Goal: Information Seeking & Learning: Learn about a topic

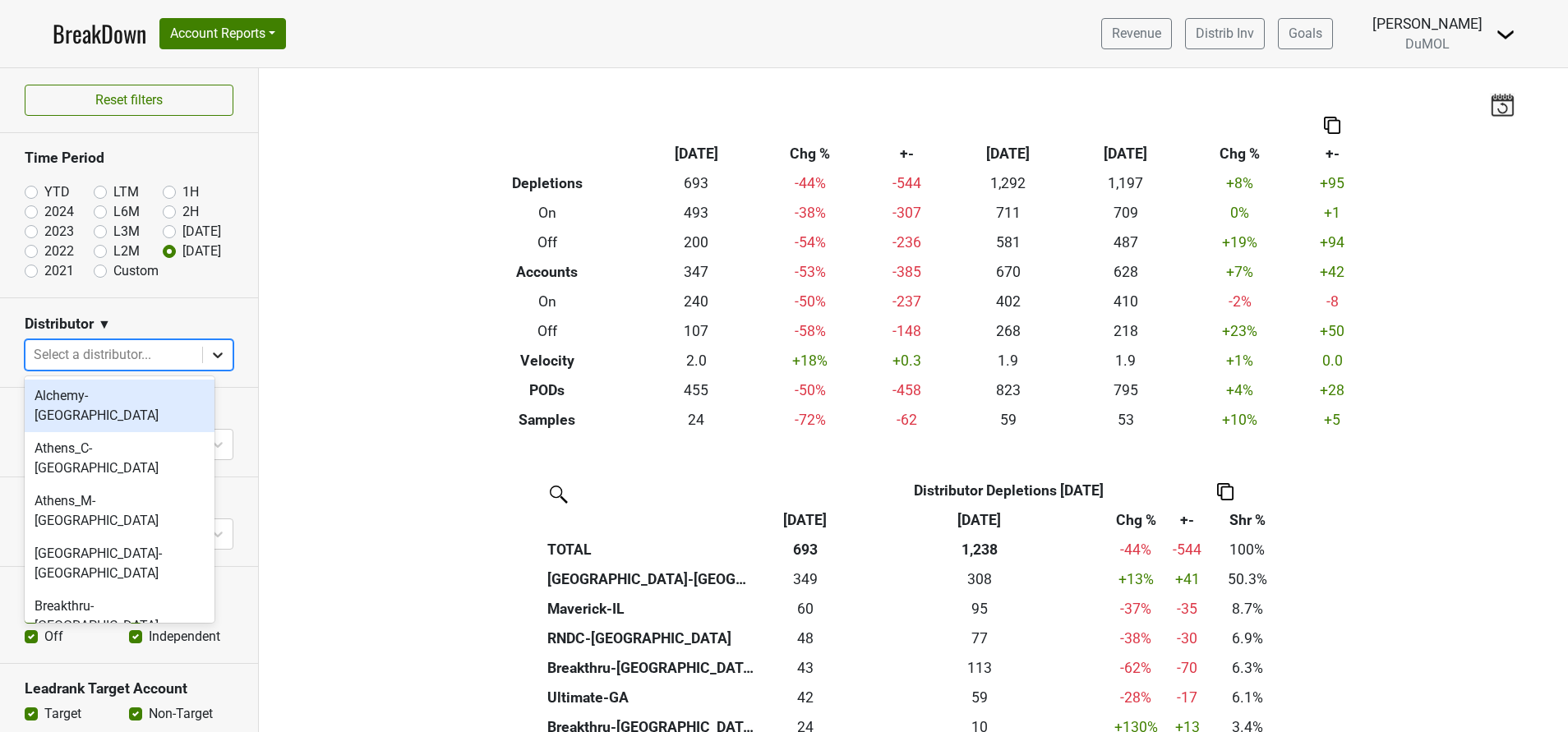
click at [209, 358] on icon at bounding box center [217, 355] width 16 height 16
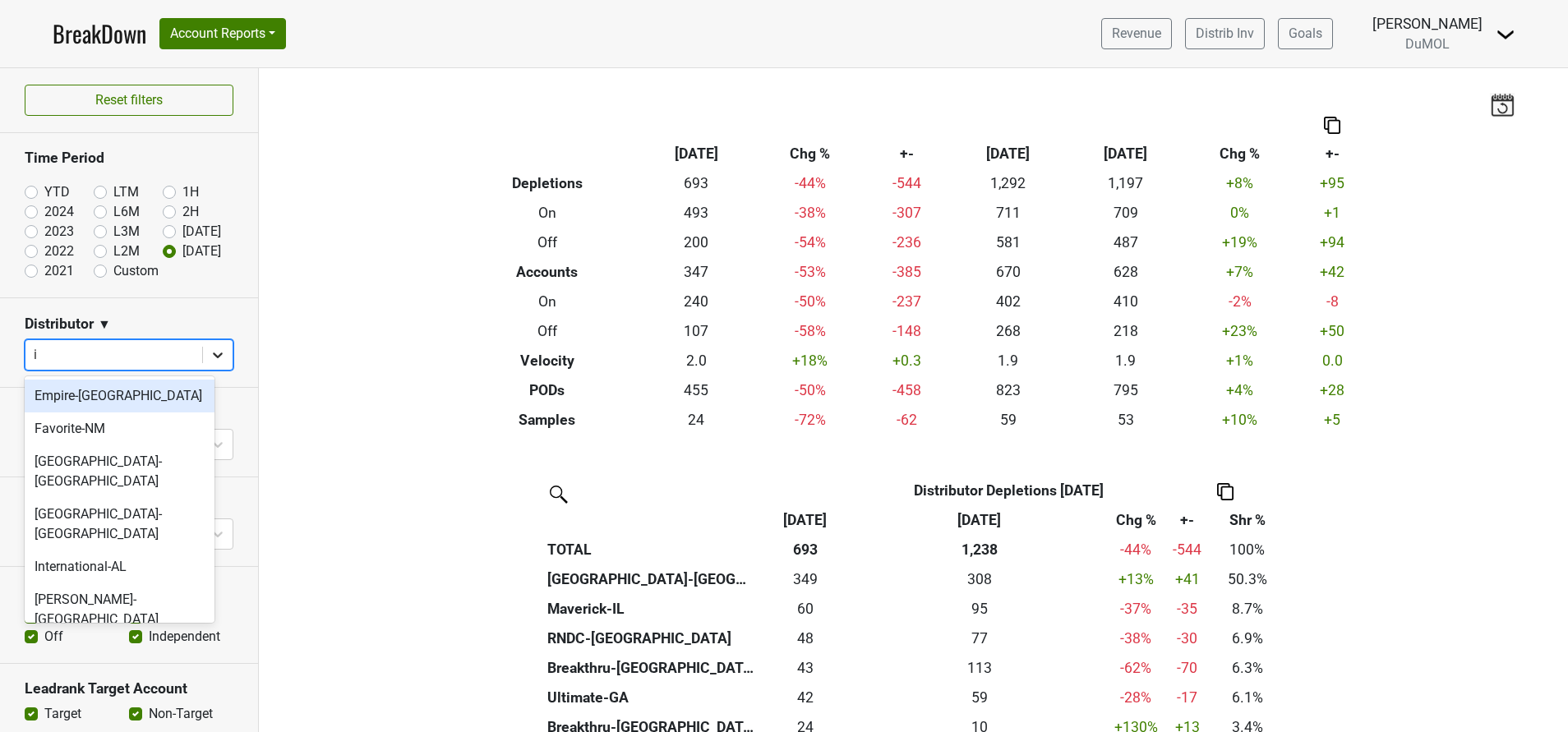
type input "in"
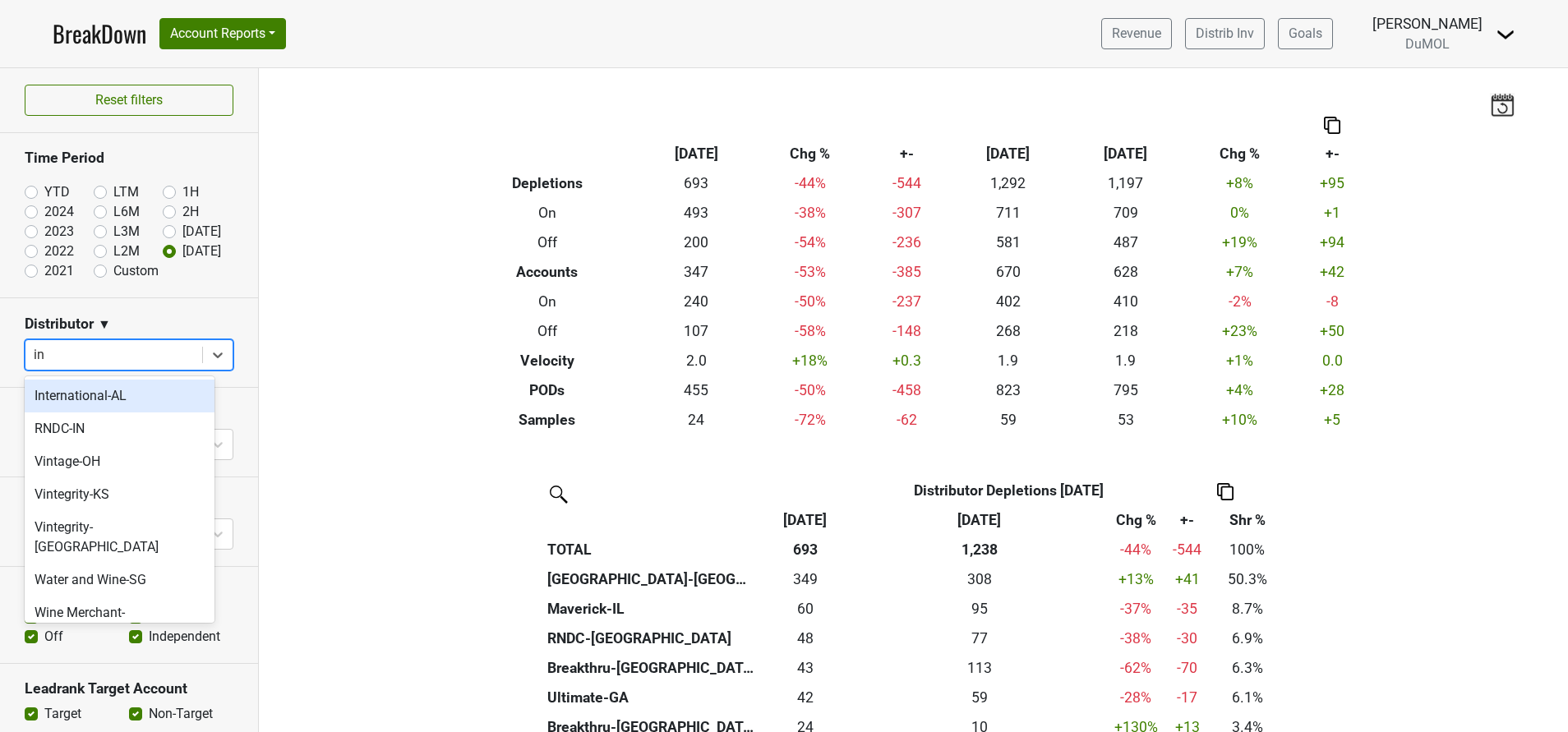
click at [97, 393] on div "International-AL" at bounding box center [119, 396] width 190 height 33
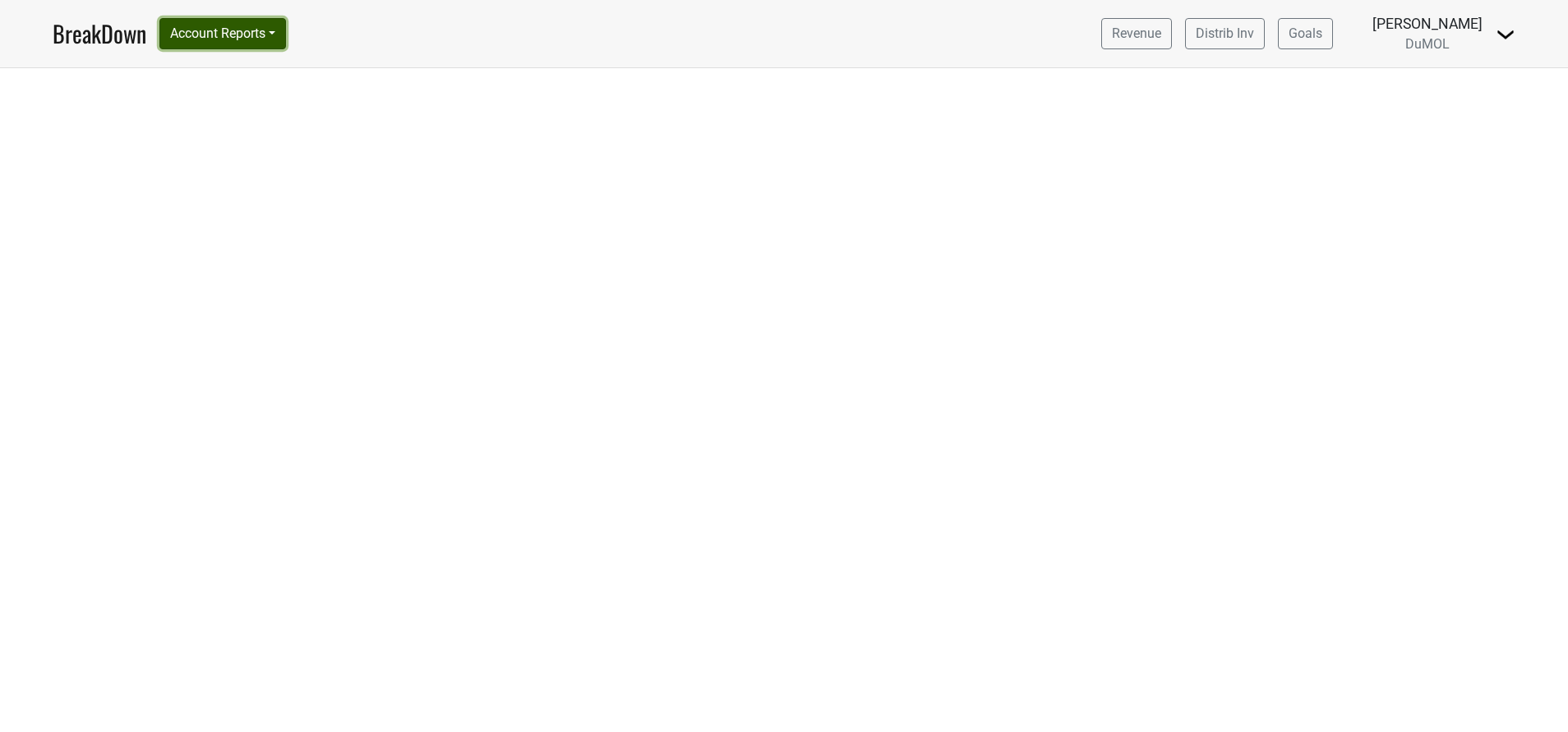
click at [277, 28] on button "Account Reports" at bounding box center [223, 33] width 127 height 31
drag, startPoint x: 1512, startPoint y: 30, endPoint x: 637, endPoint y: 209, distance: 893.1
click at [637, 209] on div at bounding box center [784, 400] width 1568 height 664
click at [94, 35] on link "BreakDown" at bounding box center [99, 33] width 94 height 35
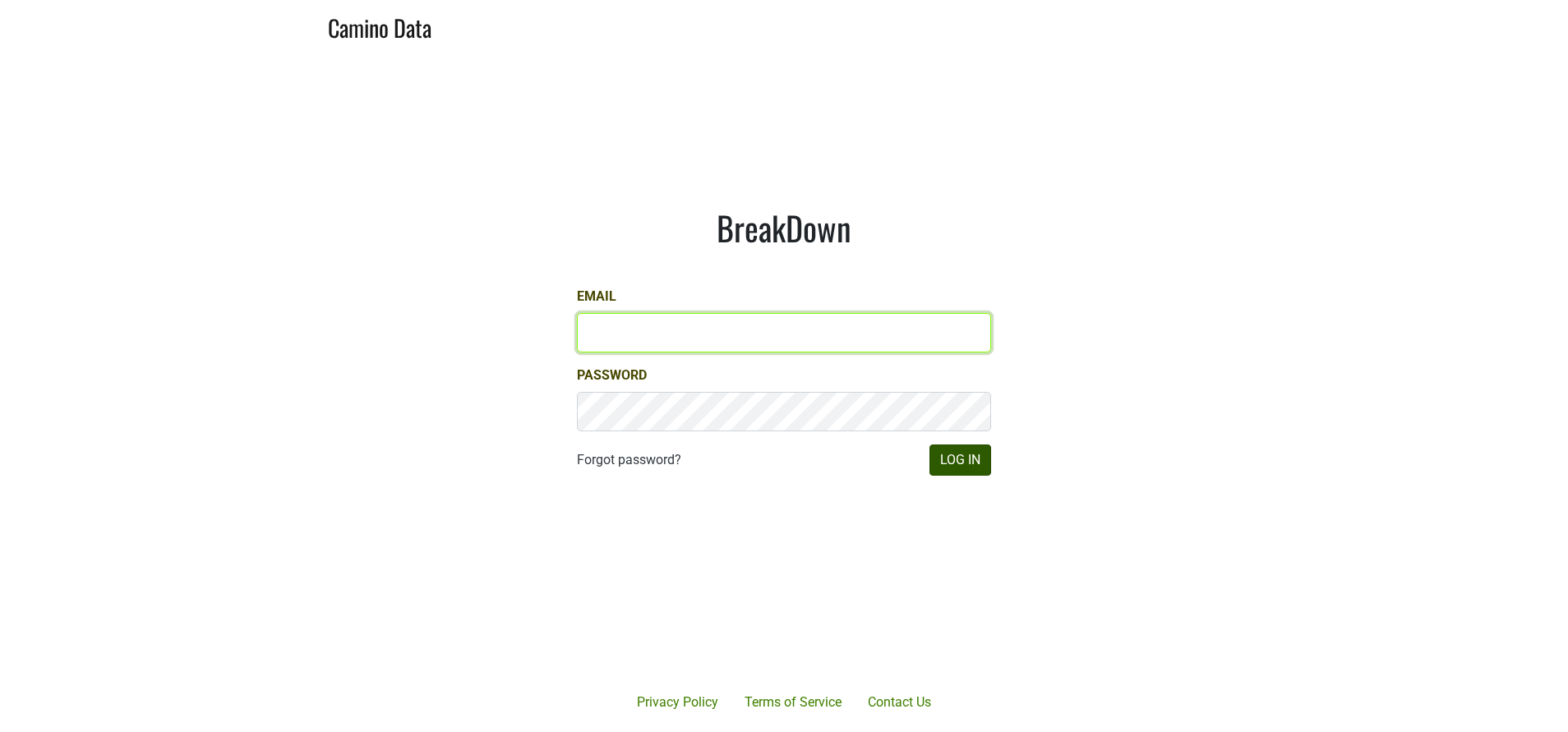
type input "susan@dumol.com"
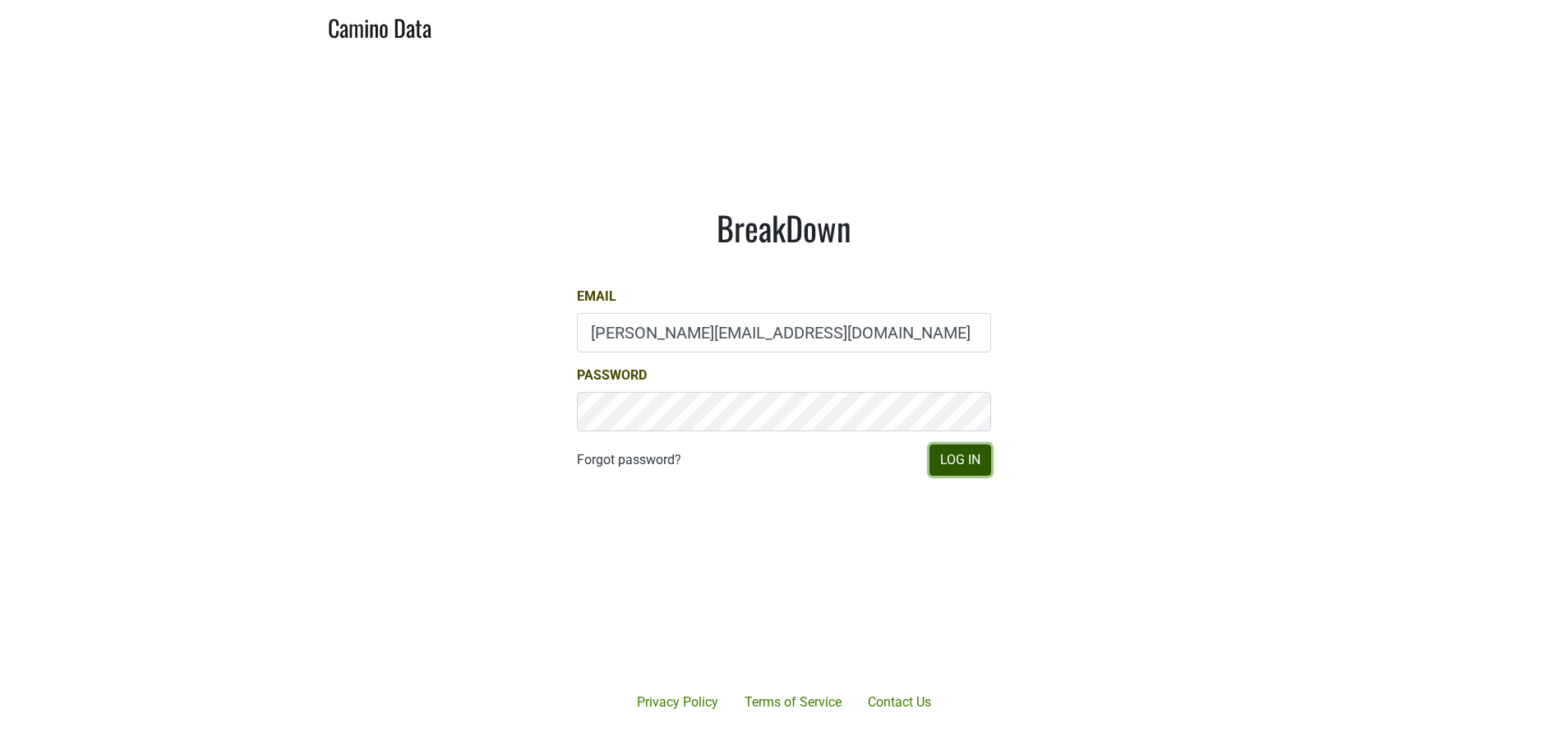
click at [955, 458] on button "Log In" at bounding box center [960, 460] width 61 height 31
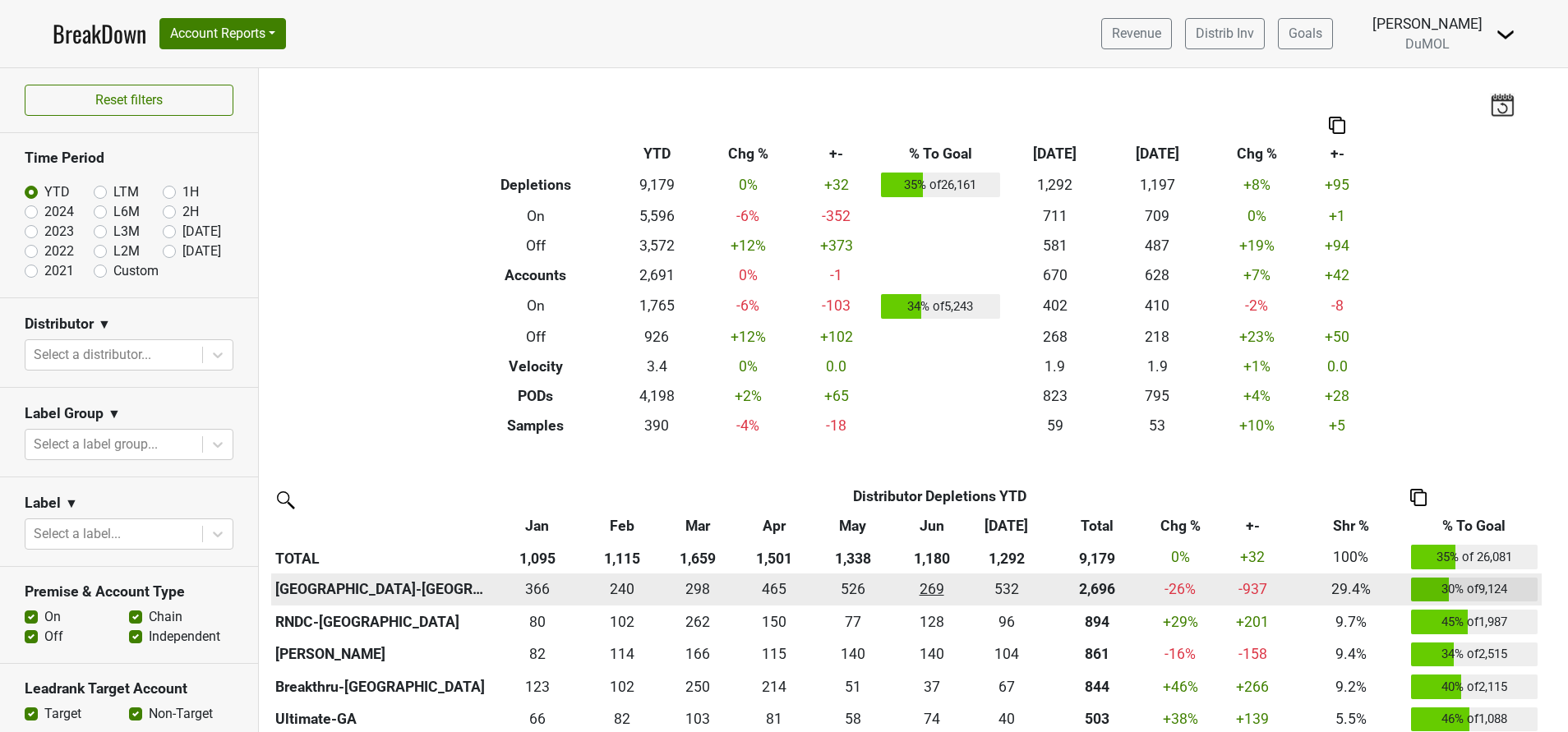
scroll to position [227, 0]
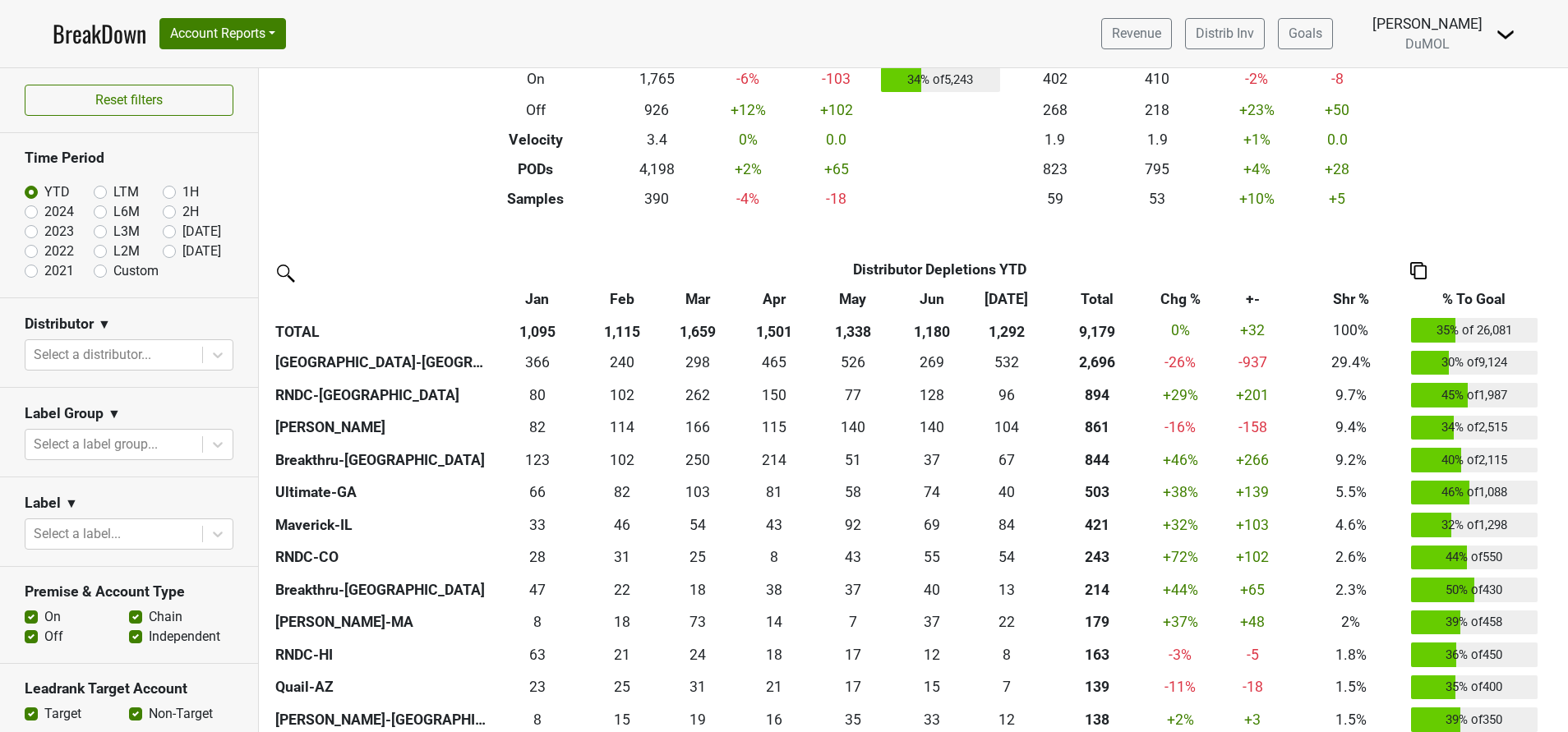
click at [183, 257] on label "[DATE]" at bounding box center [202, 251] width 38 height 20
click at [162, 257] on input "[DATE]" at bounding box center [195, 249] width 65 height 16
radio input "true"
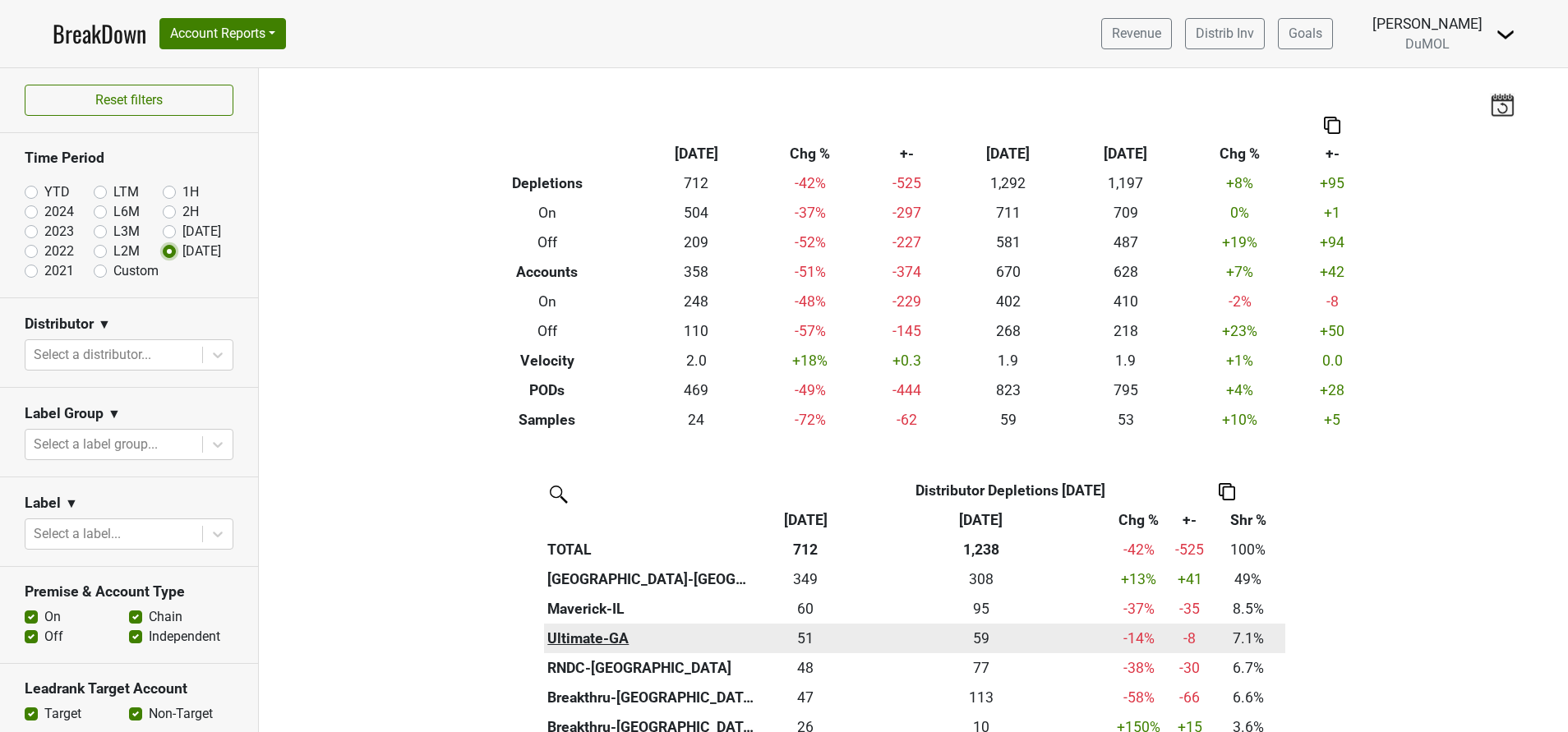
scroll to position [133, 0]
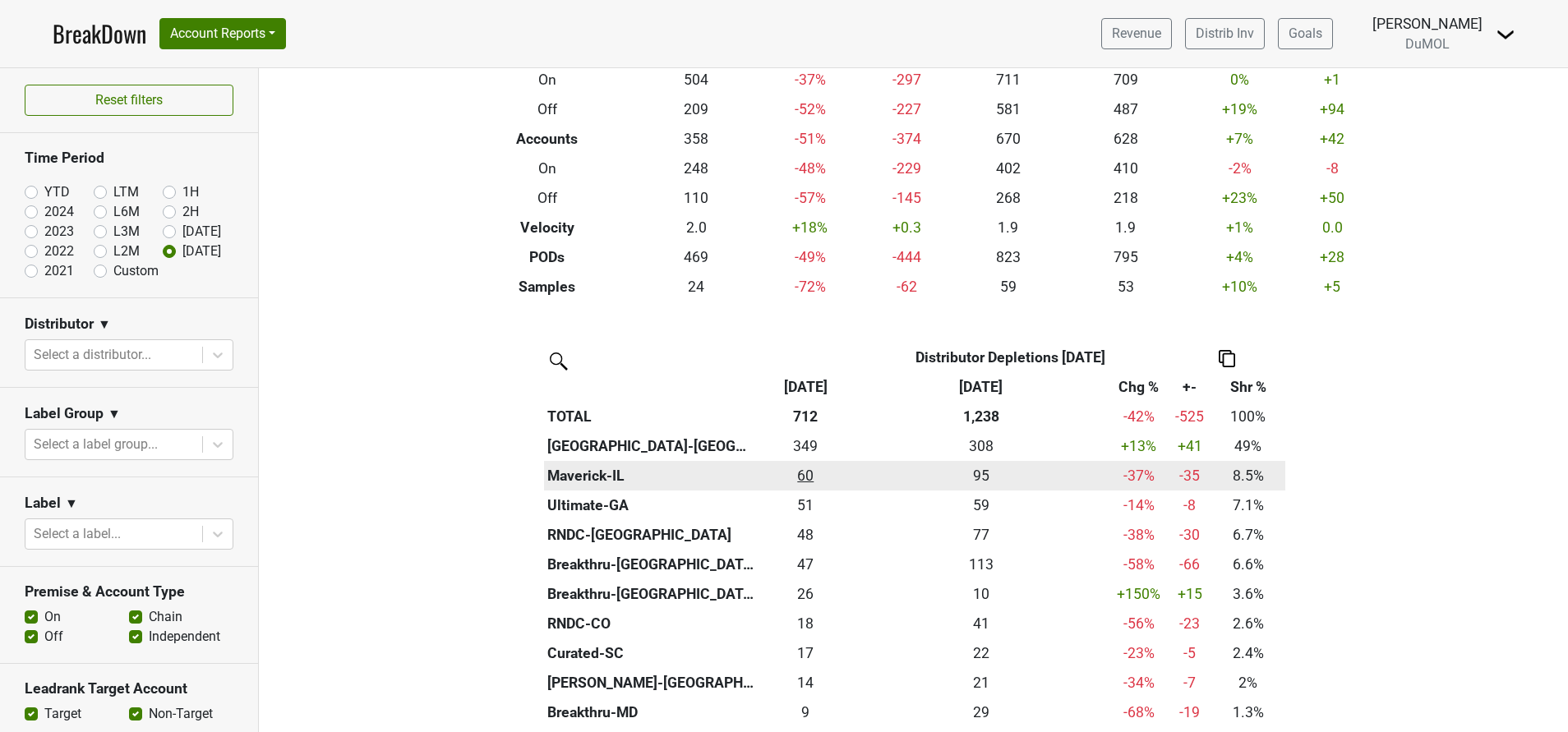
click at [802, 476] on div "60.332 60" at bounding box center [805, 475] width 87 height 21
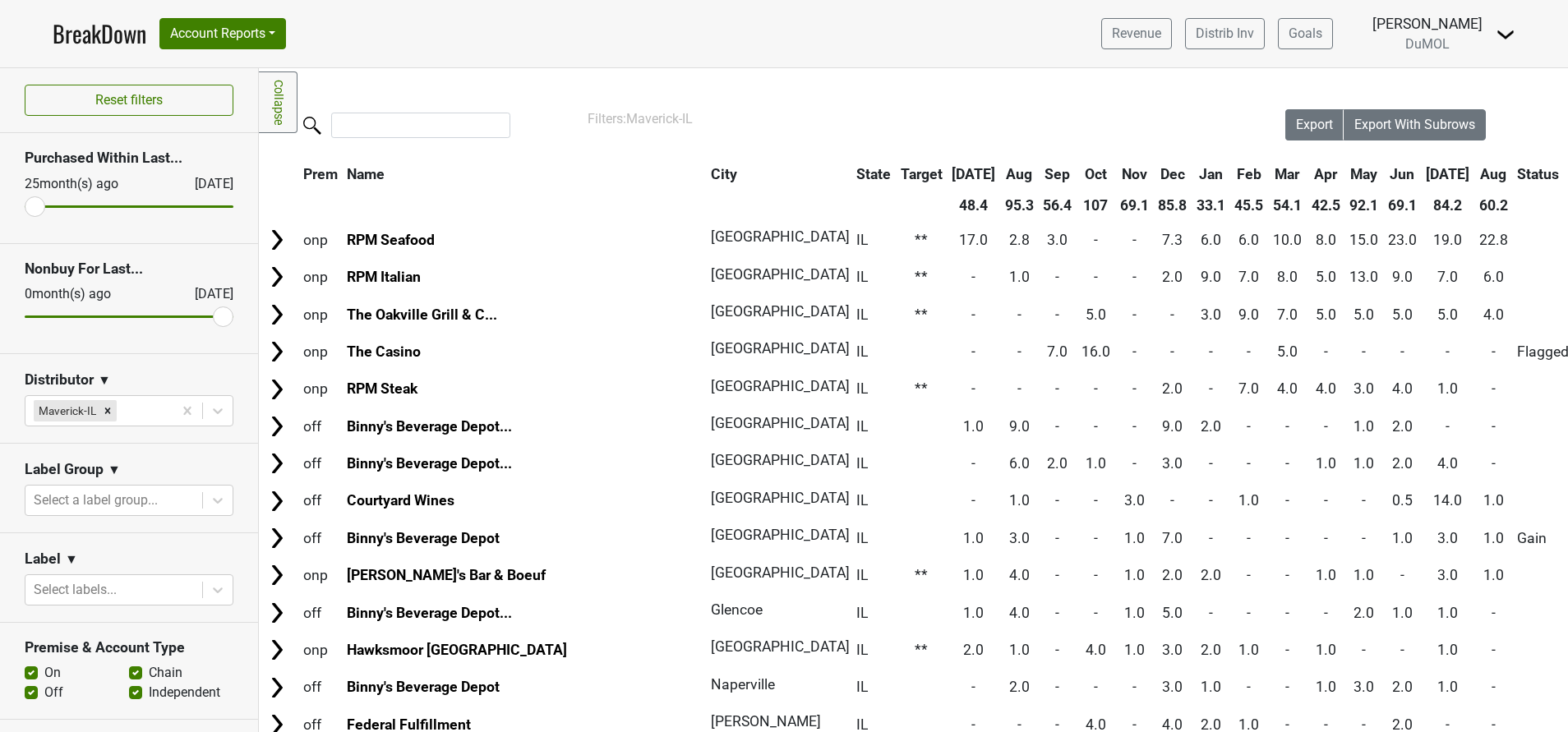
click at [1475, 177] on th "Aug" at bounding box center [1493, 174] width 37 height 30
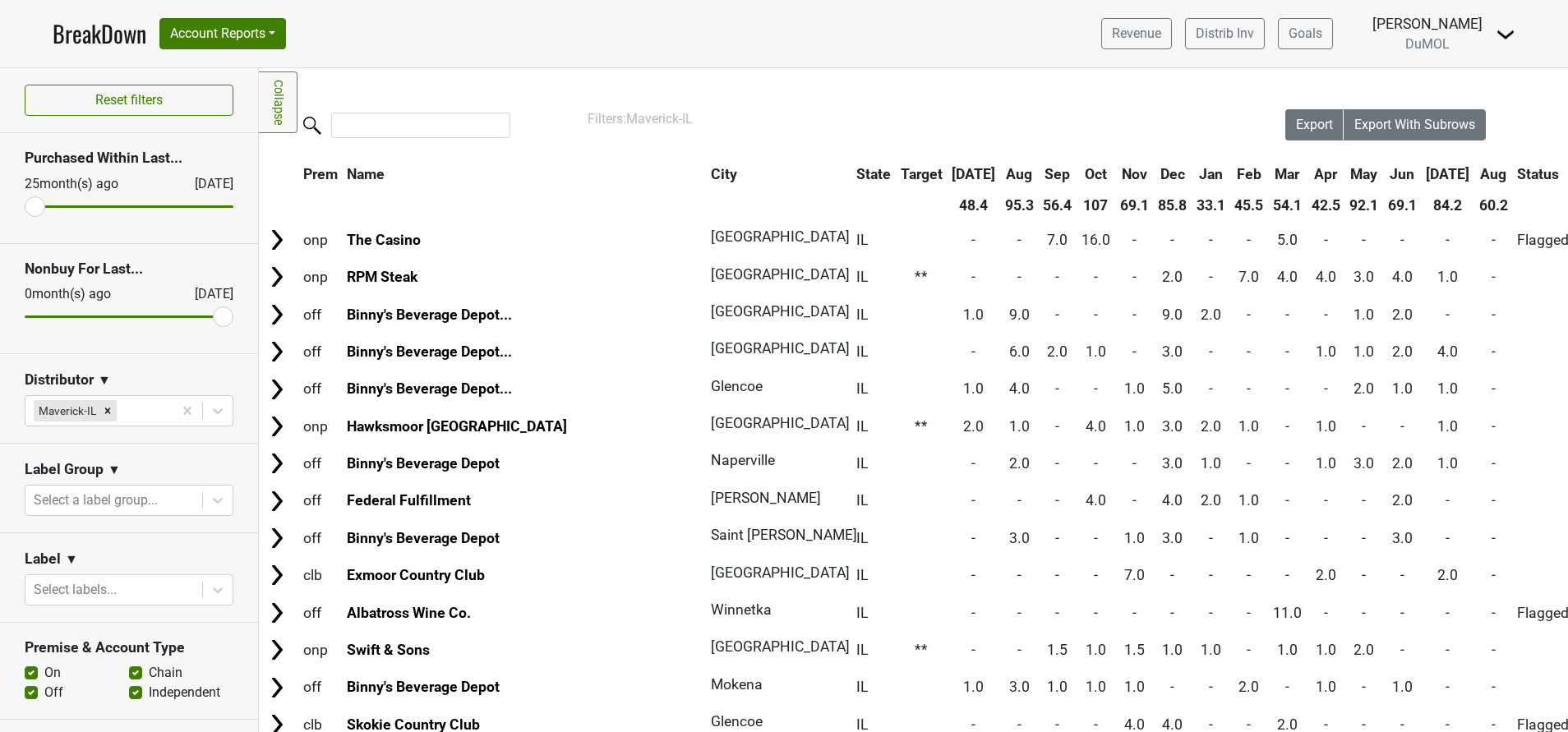
click at [1475, 177] on th "Aug" at bounding box center [1493, 174] width 37 height 30
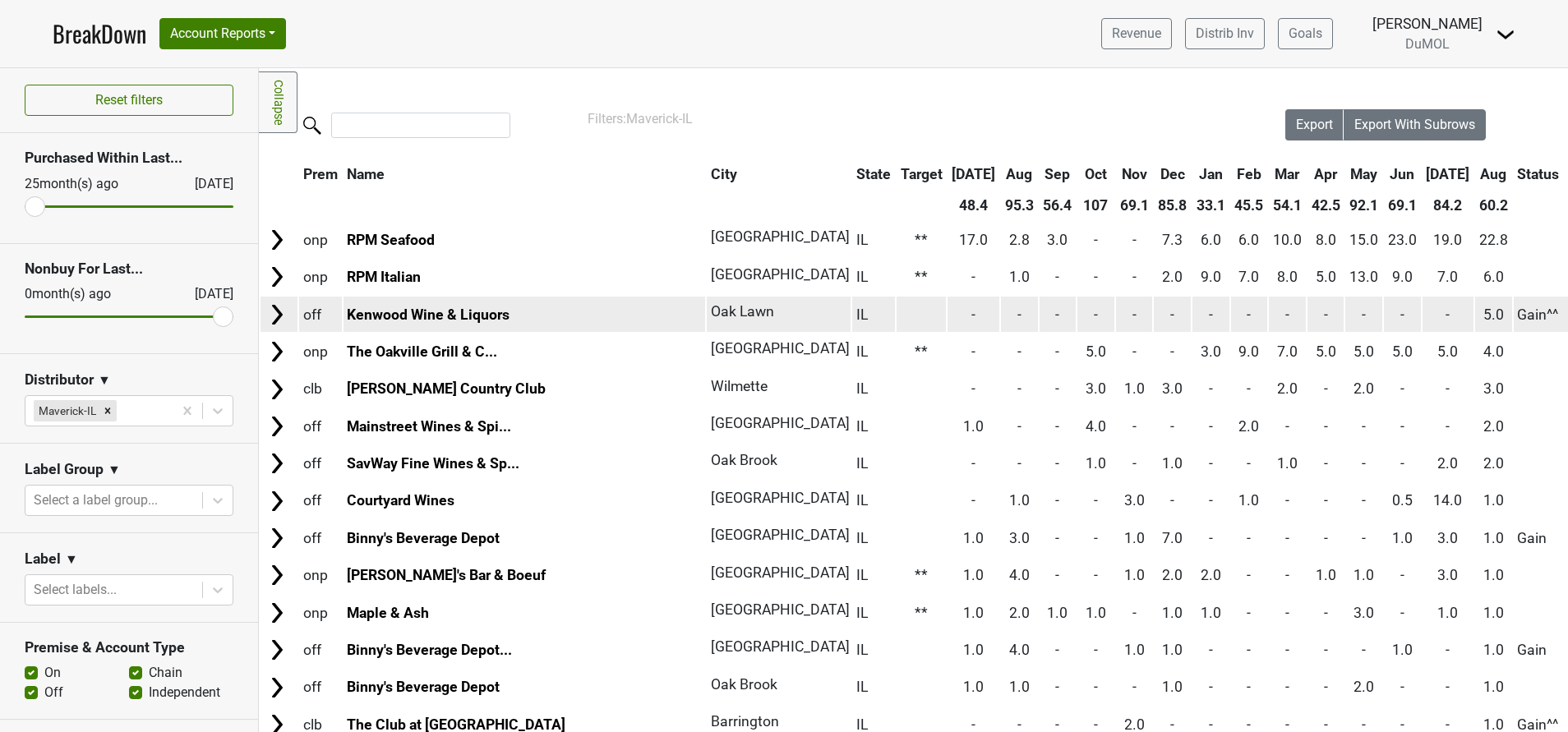
click at [276, 309] on img at bounding box center [276, 315] width 25 height 25
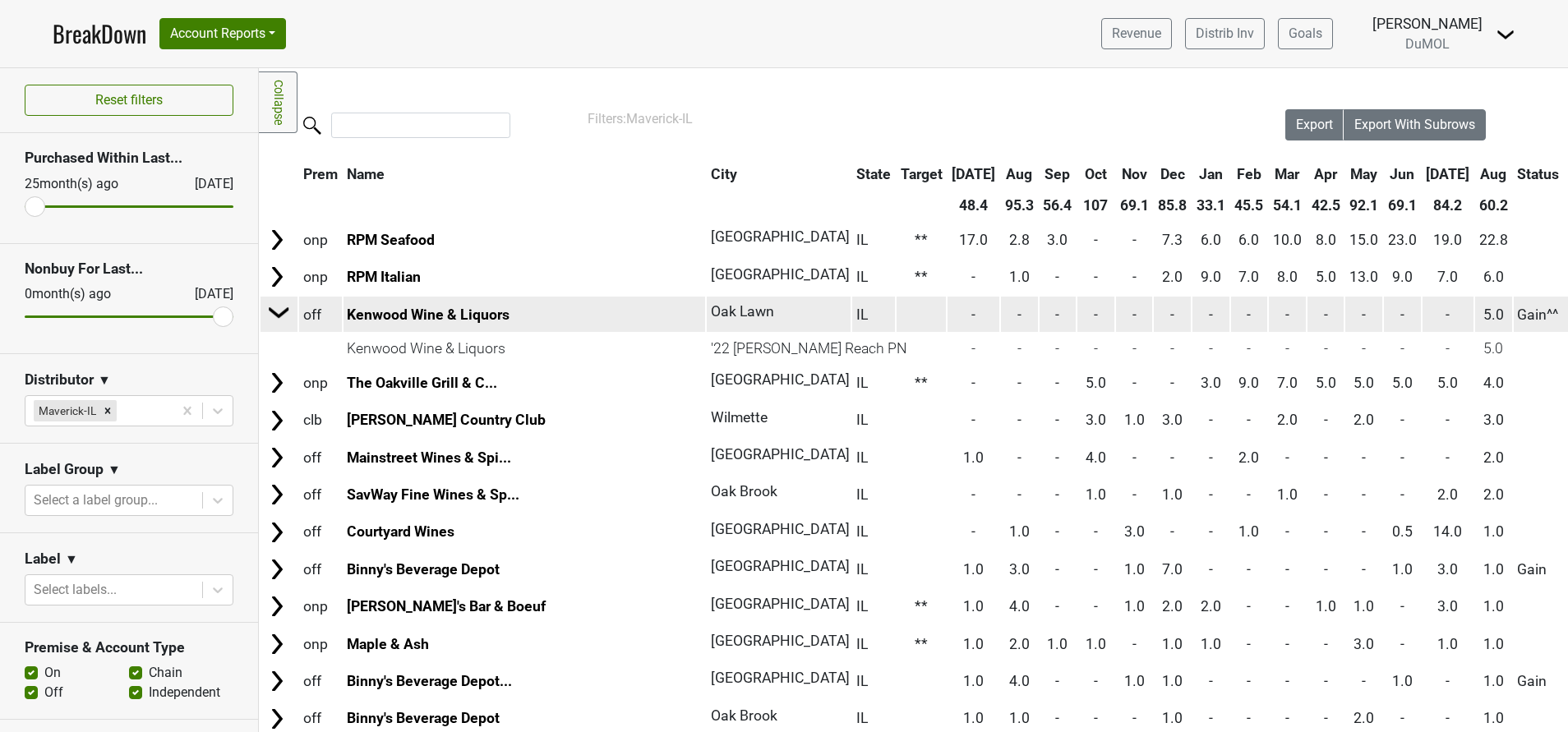
click at [276, 309] on img at bounding box center [279, 312] width 25 height 25
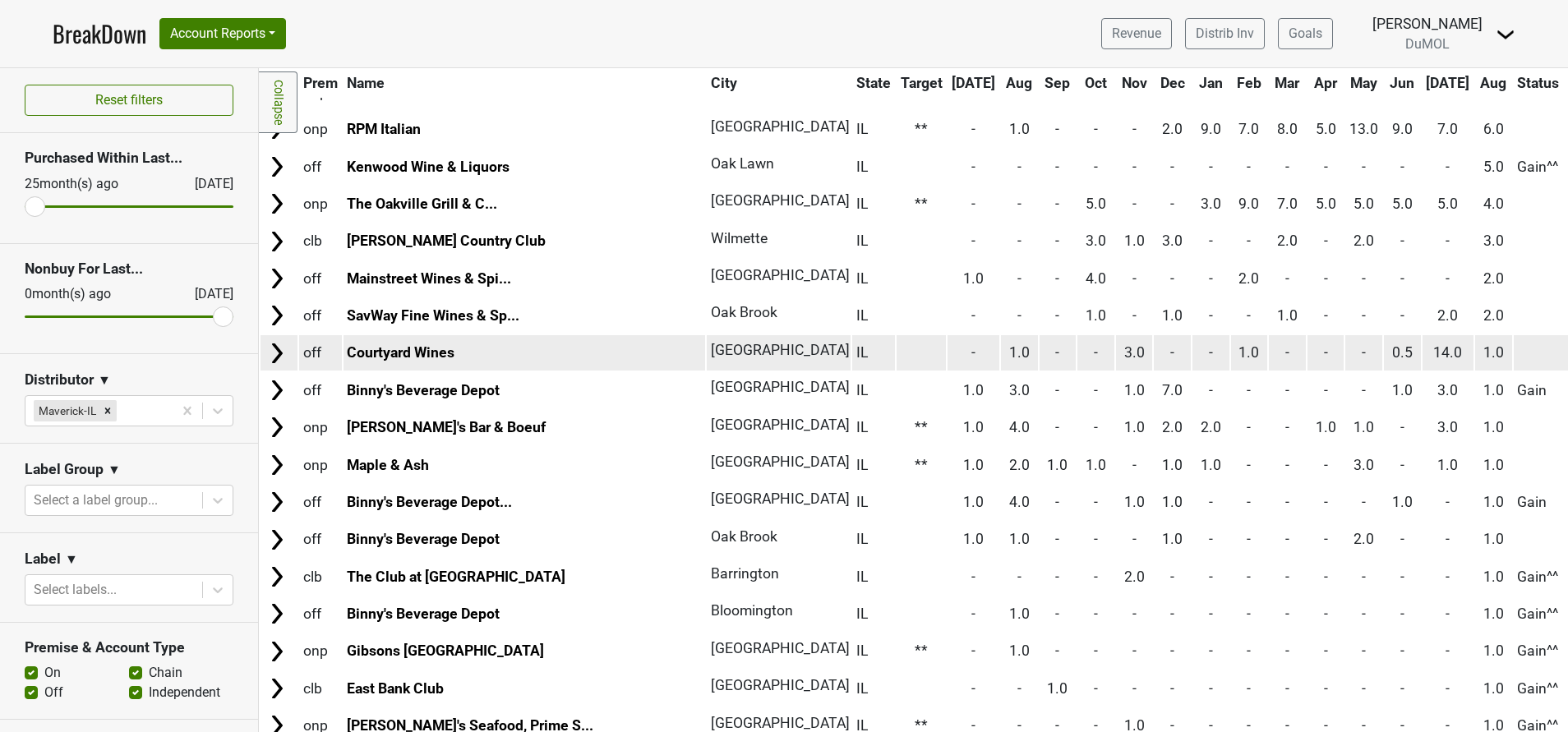
scroll to position [162, 0]
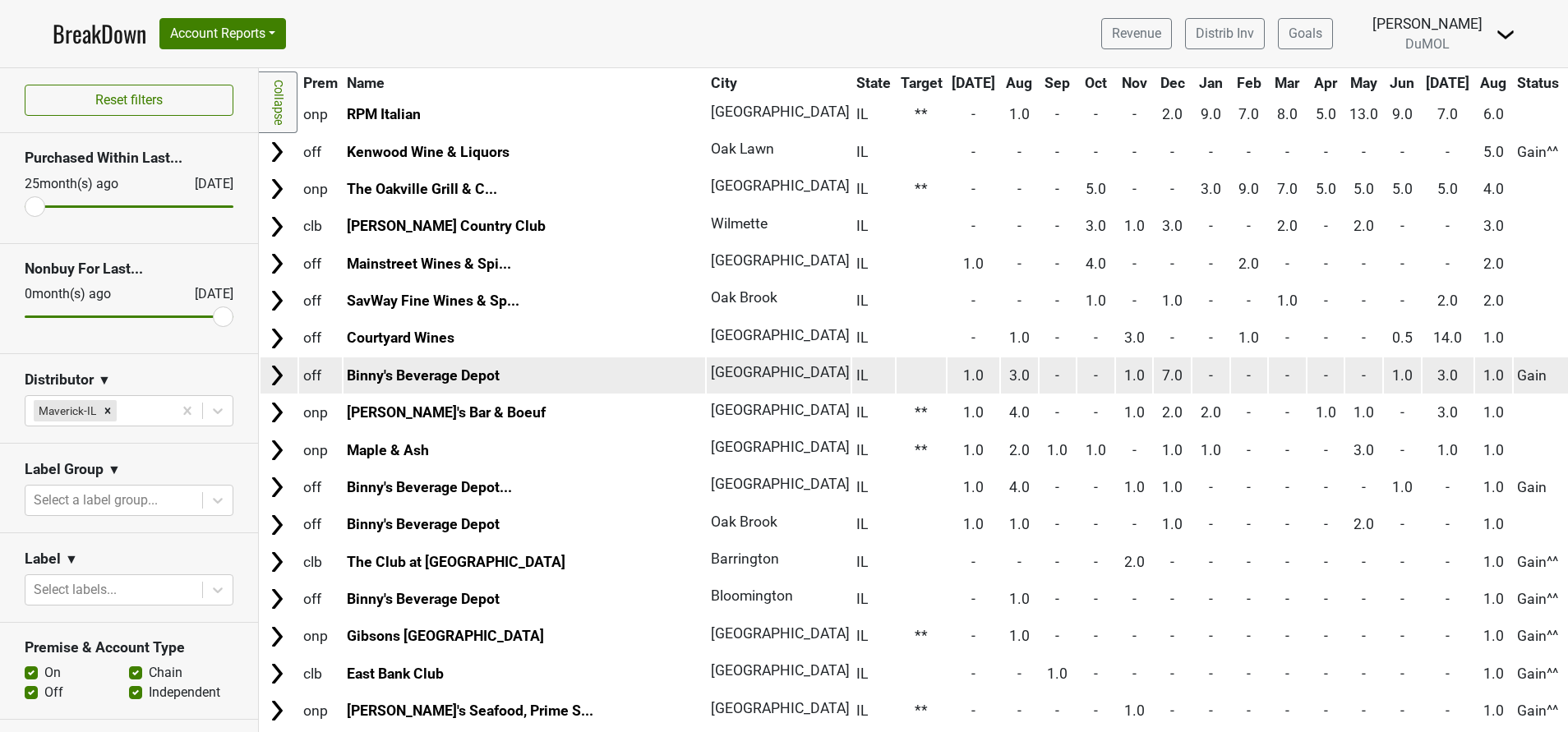
click at [281, 379] on img at bounding box center [276, 375] width 25 height 25
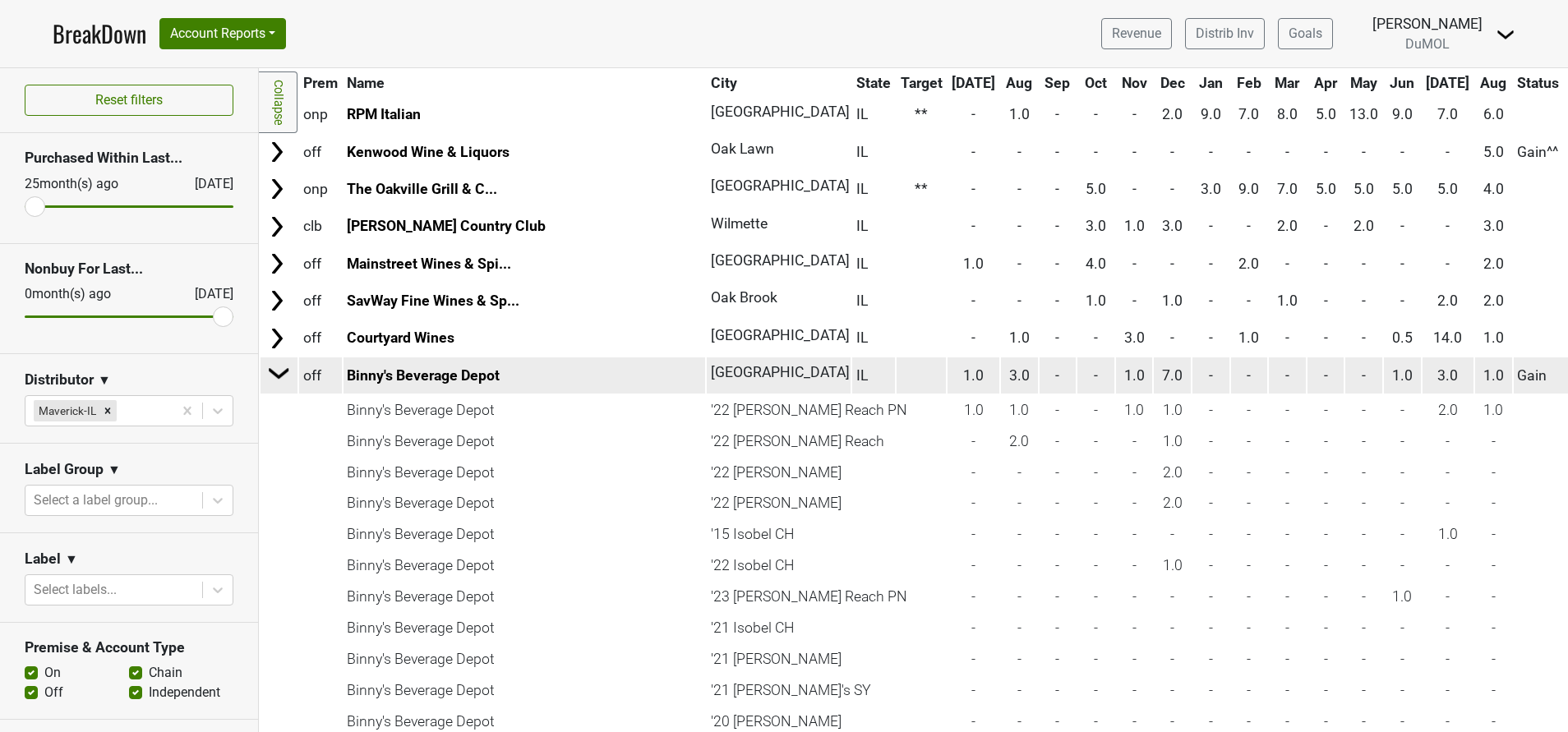
click at [279, 376] on img at bounding box center [279, 372] width 25 height 25
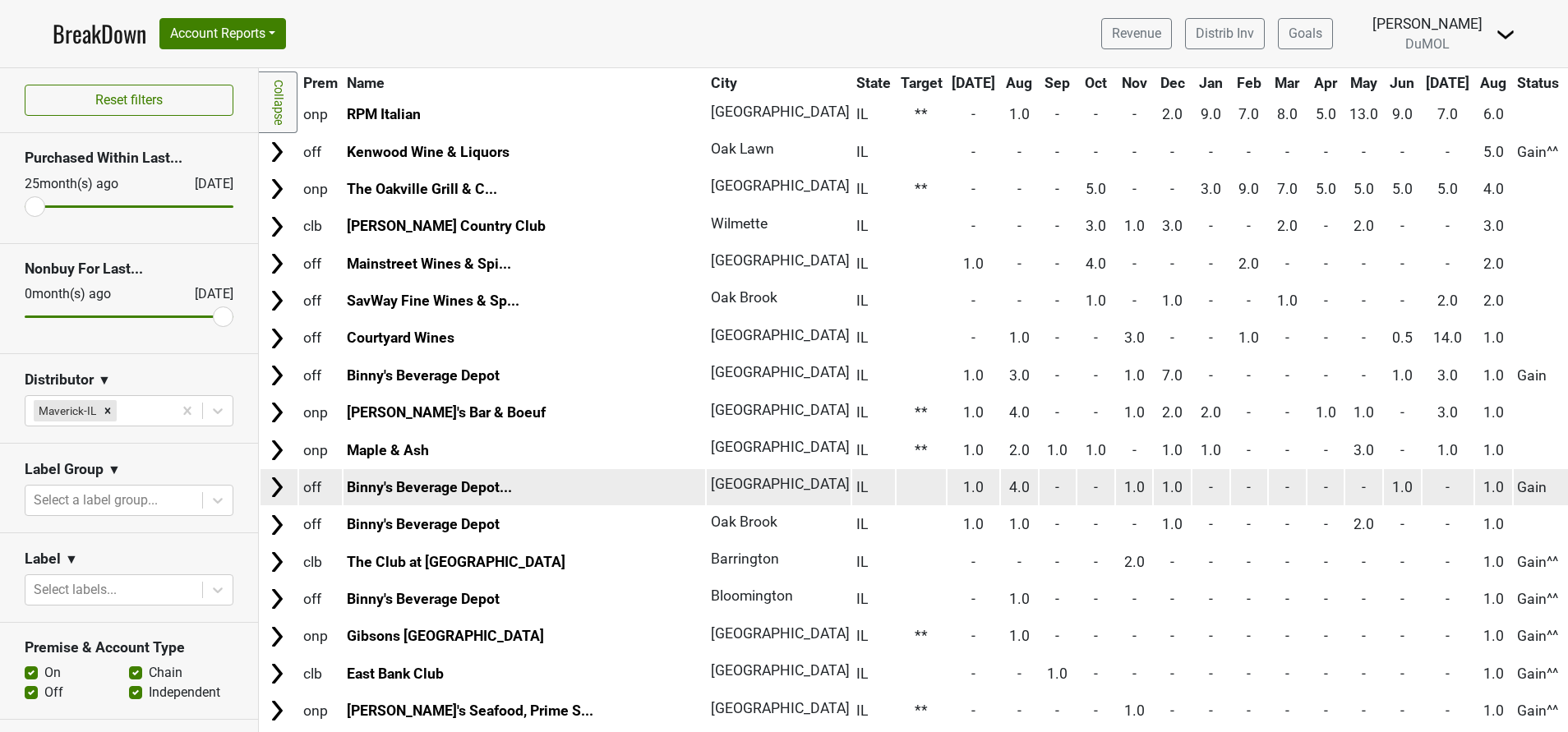
scroll to position [224, 0]
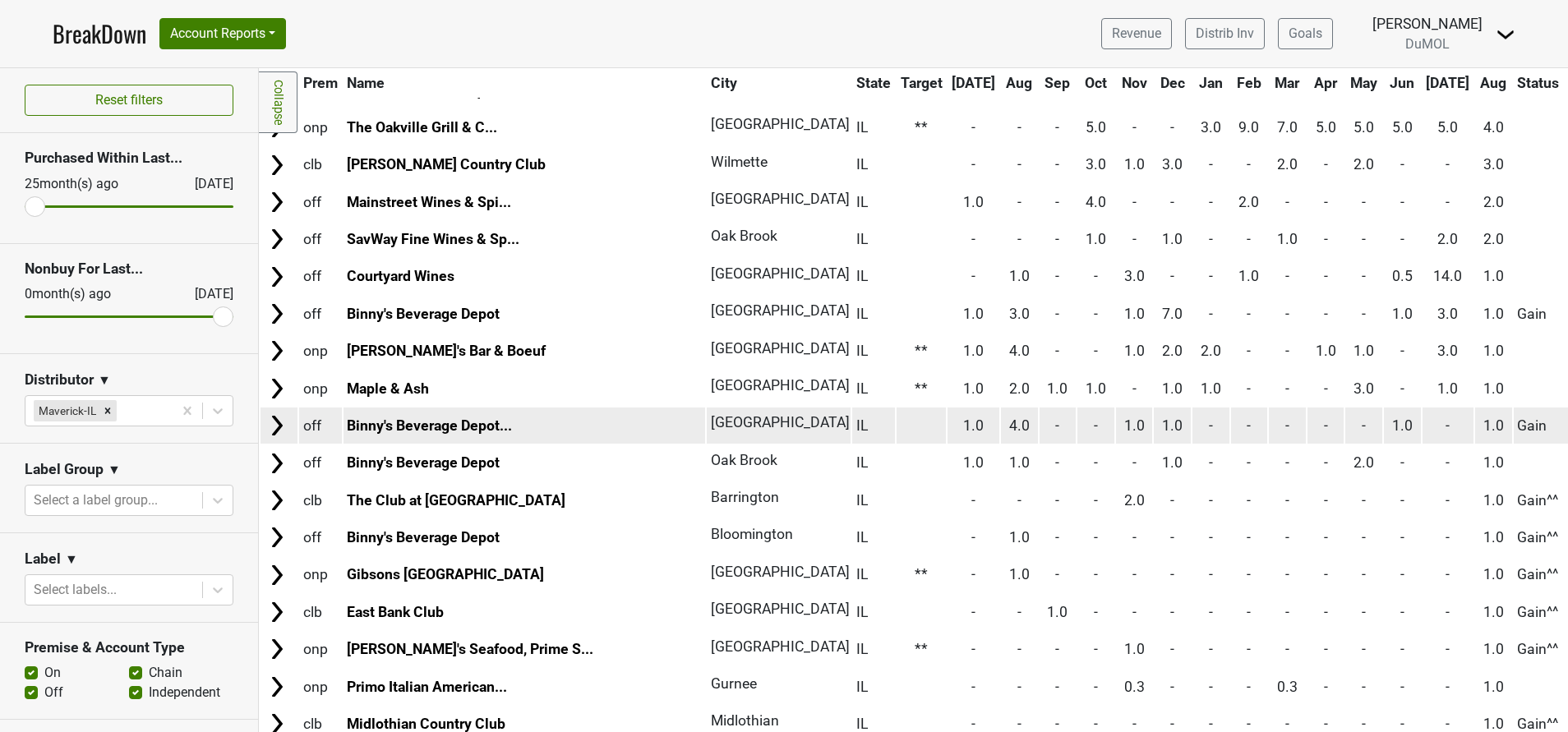
click at [278, 434] on img at bounding box center [276, 425] width 25 height 25
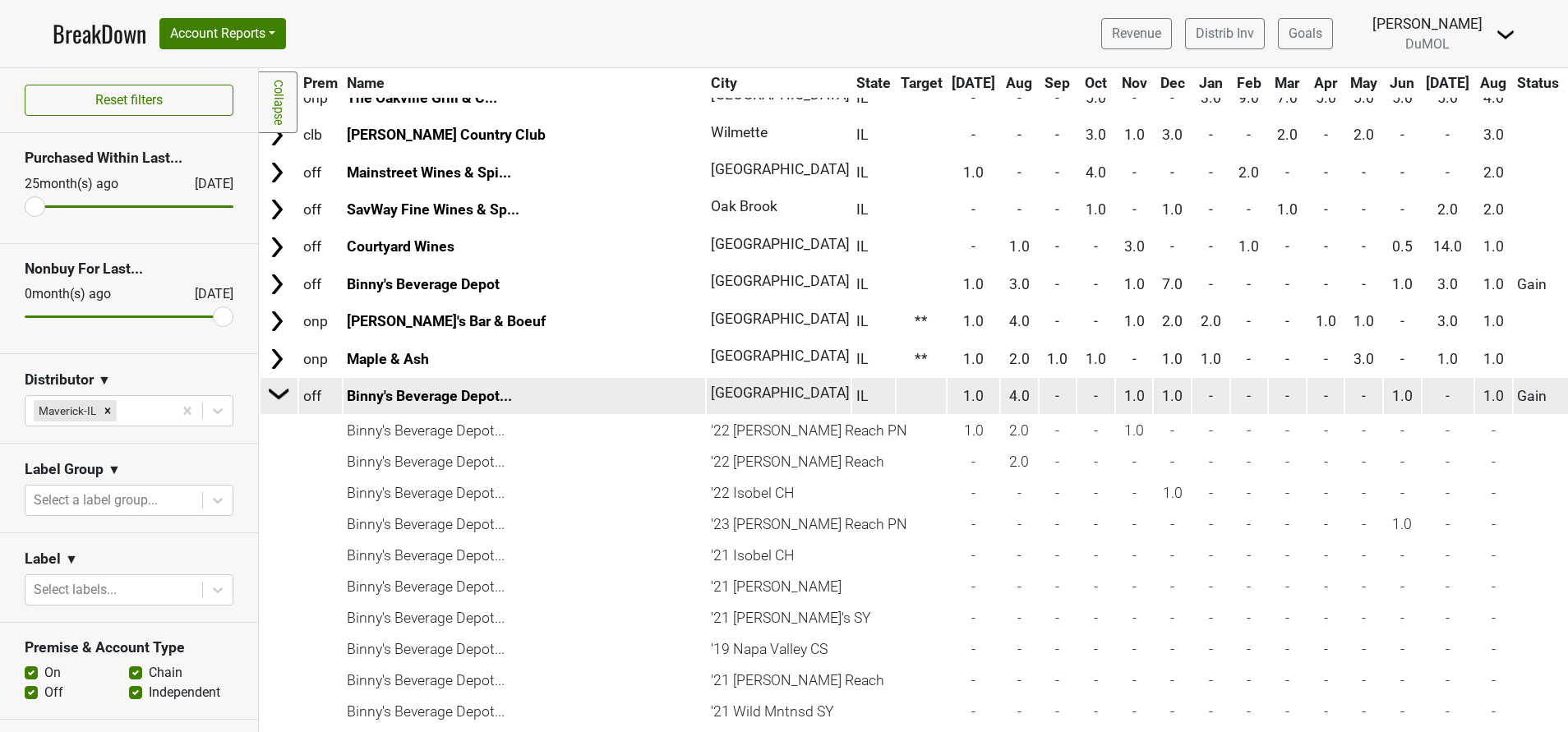
scroll to position [253, 0]
click at [275, 390] on img at bounding box center [279, 394] width 25 height 25
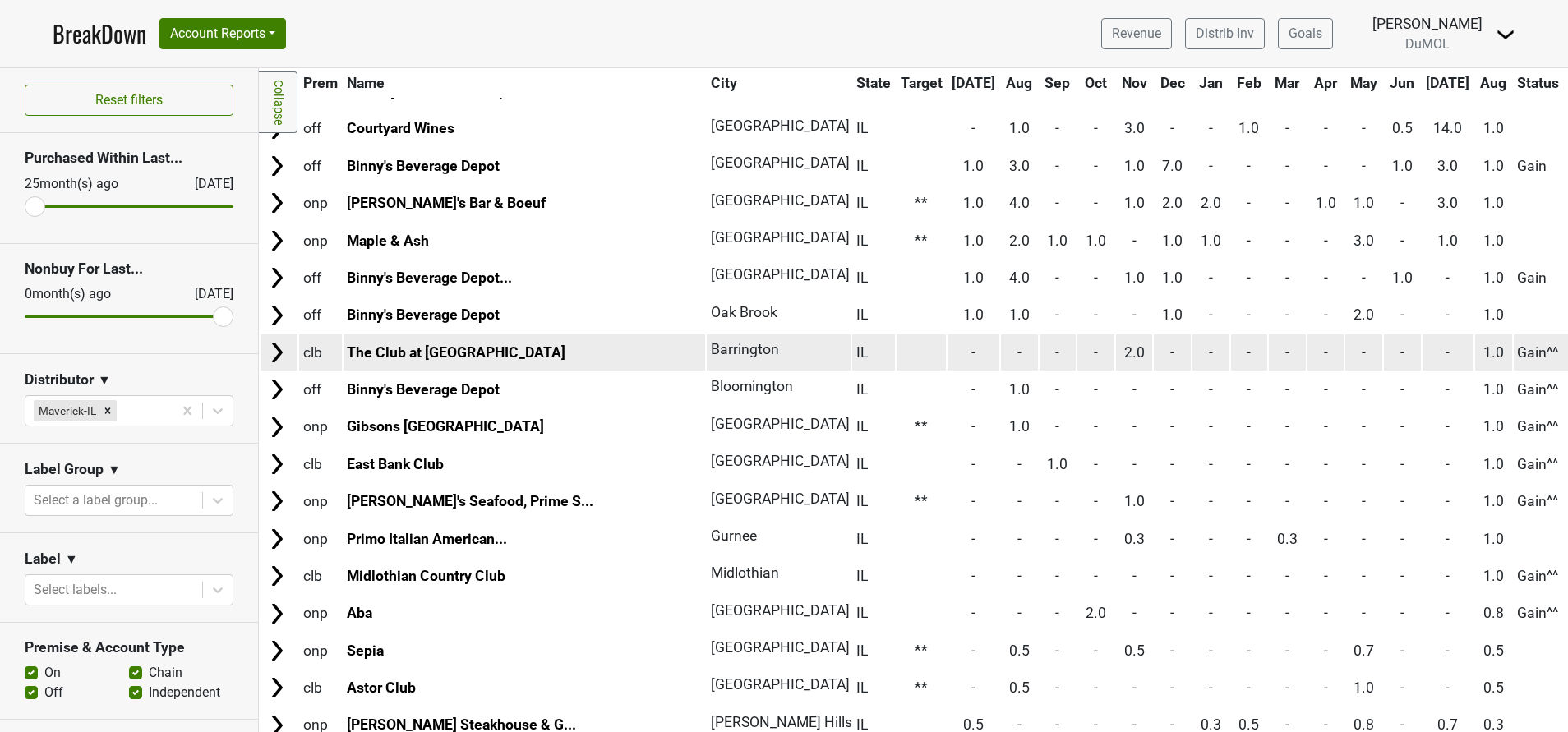
scroll to position [374, 0]
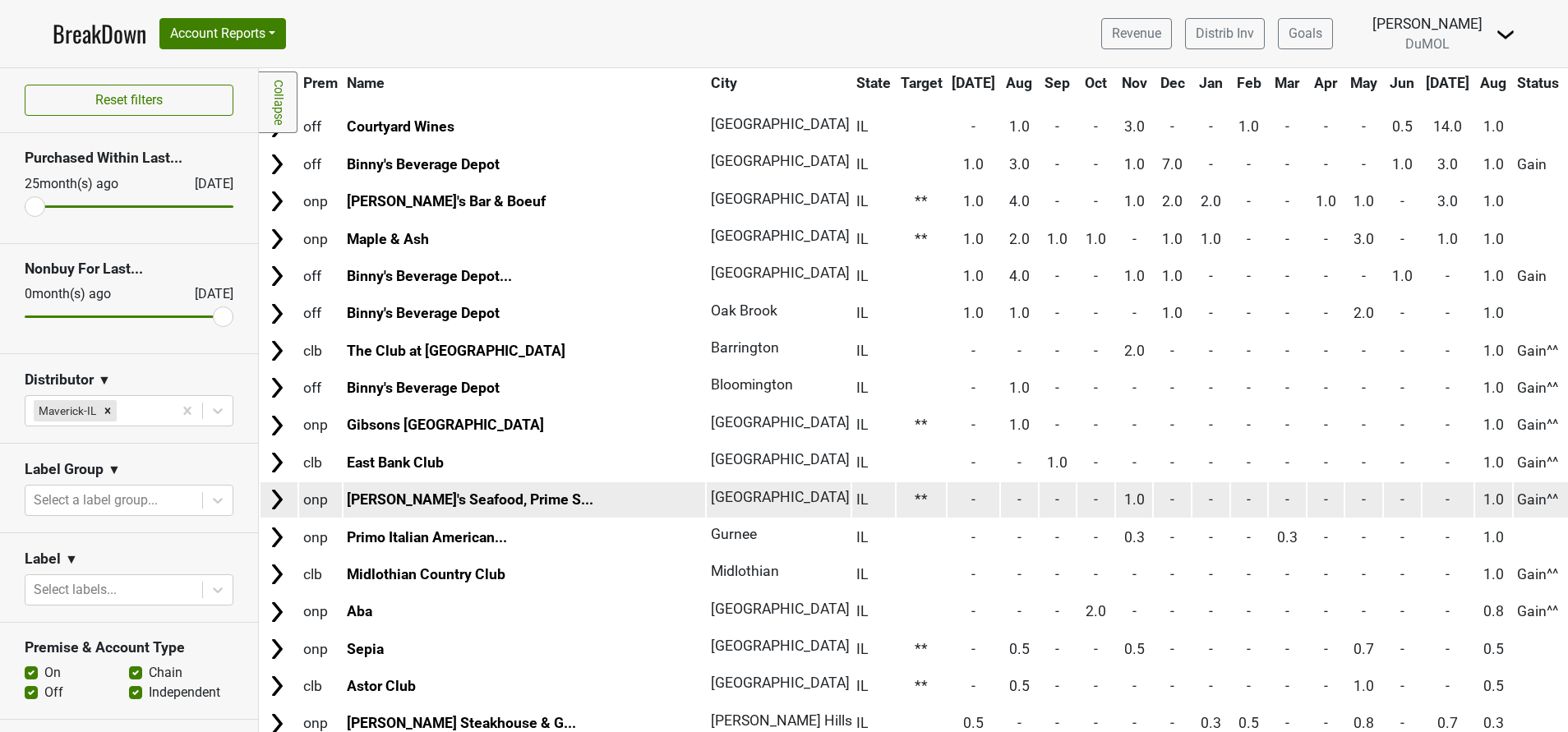
click at [275, 506] on img at bounding box center [276, 499] width 25 height 25
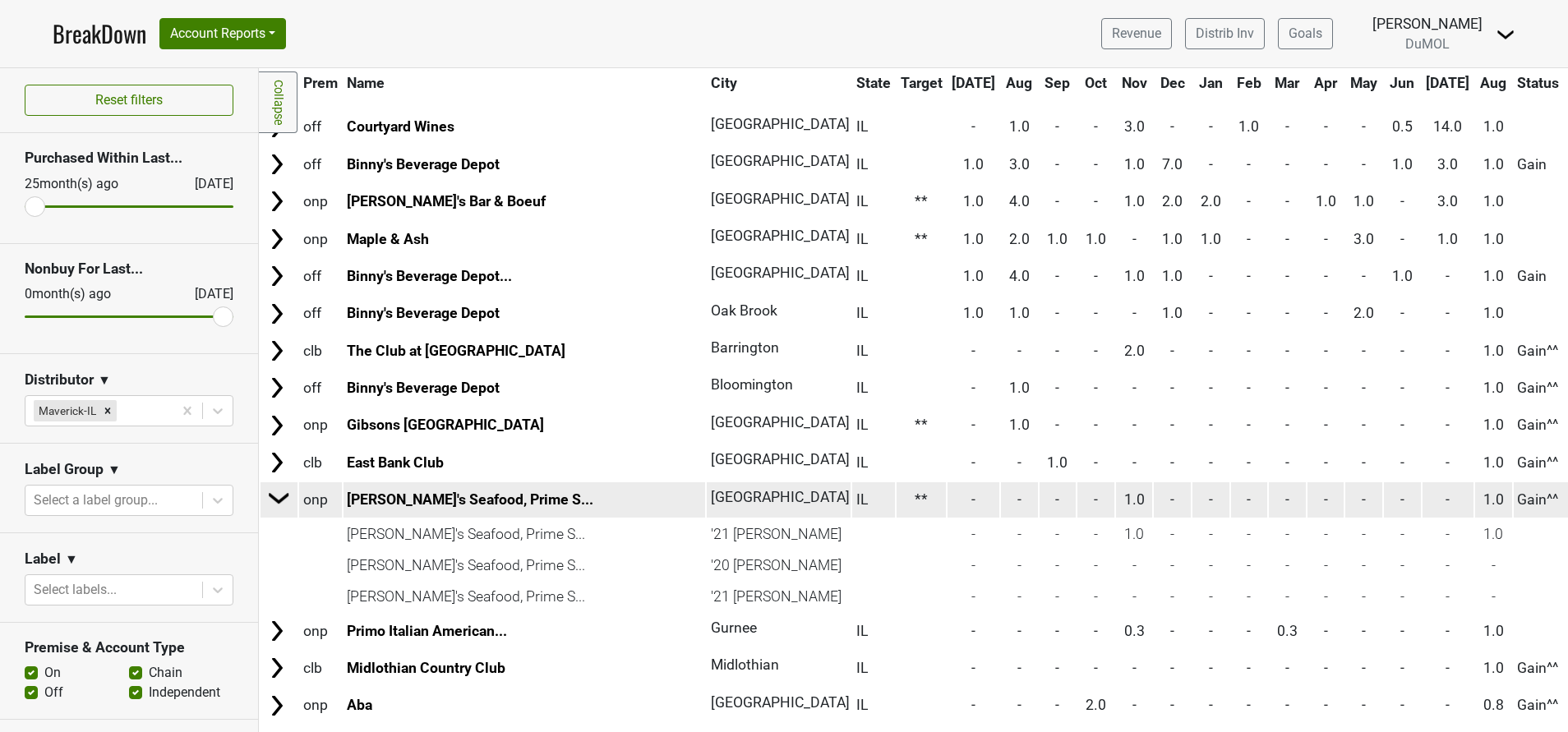
click at [275, 506] on img at bounding box center [279, 497] width 25 height 25
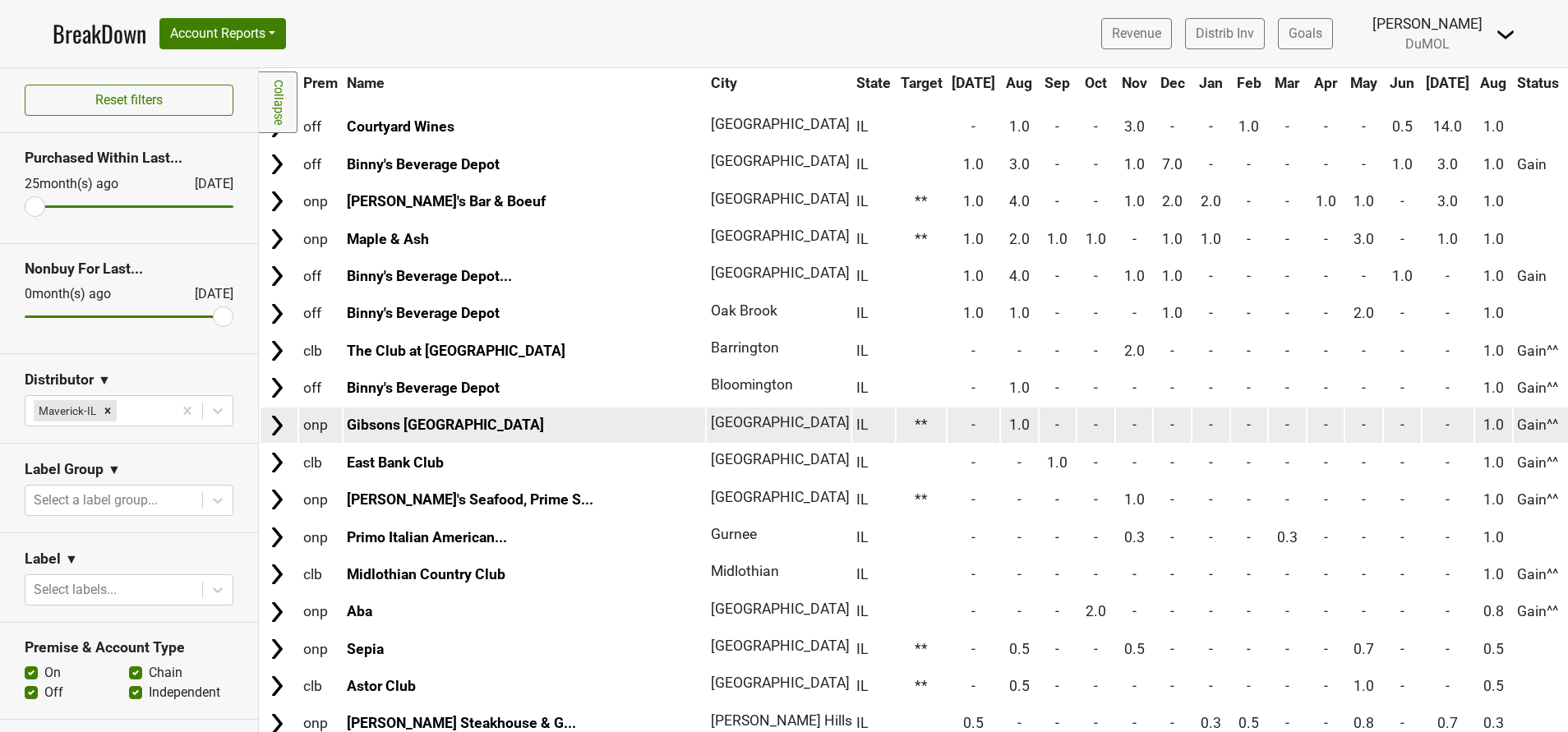
click at [275, 428] on img at bounding box center [276, 425] width 25 height 25
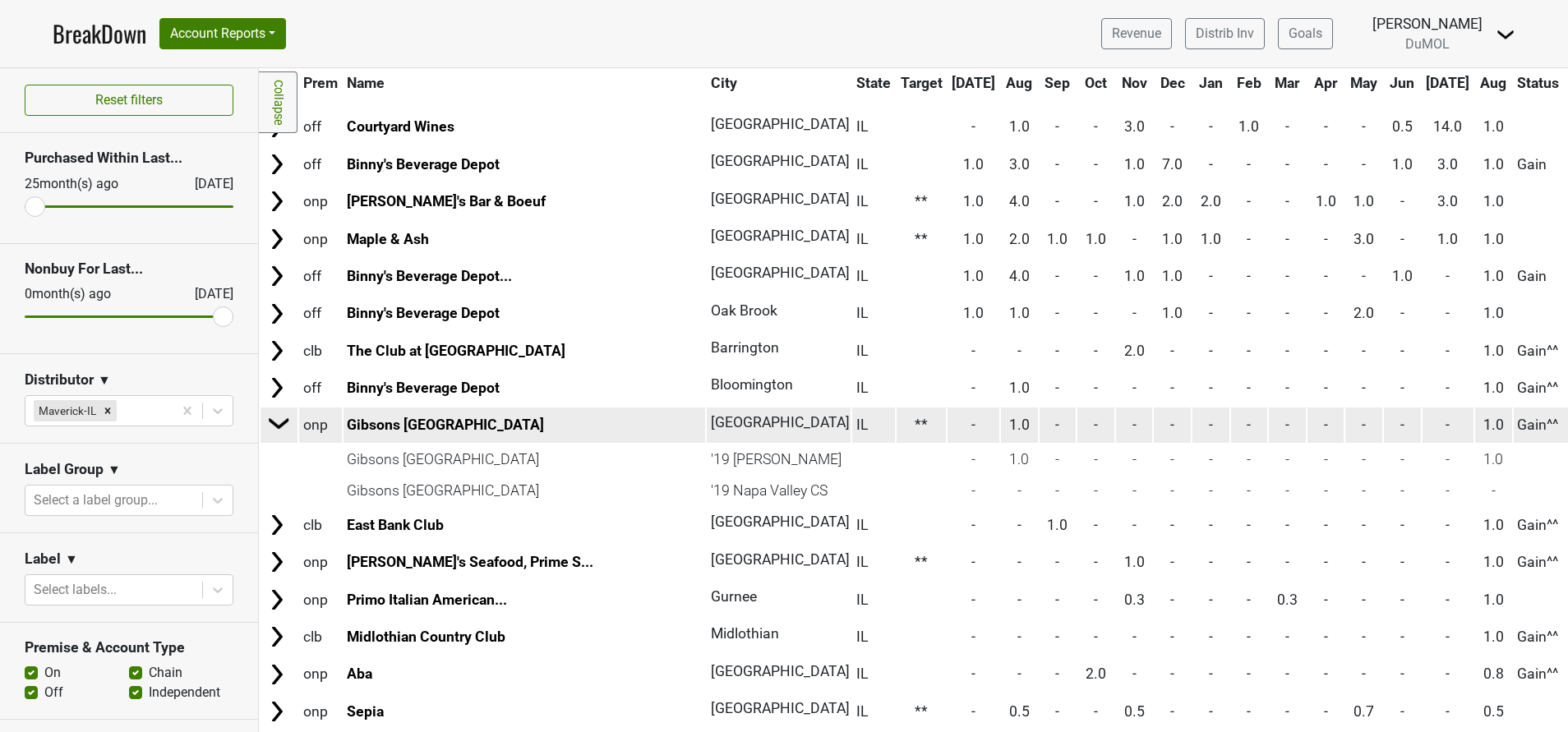
click at [275, 428] on img at bounding box center [279, 423] width 25 height 25
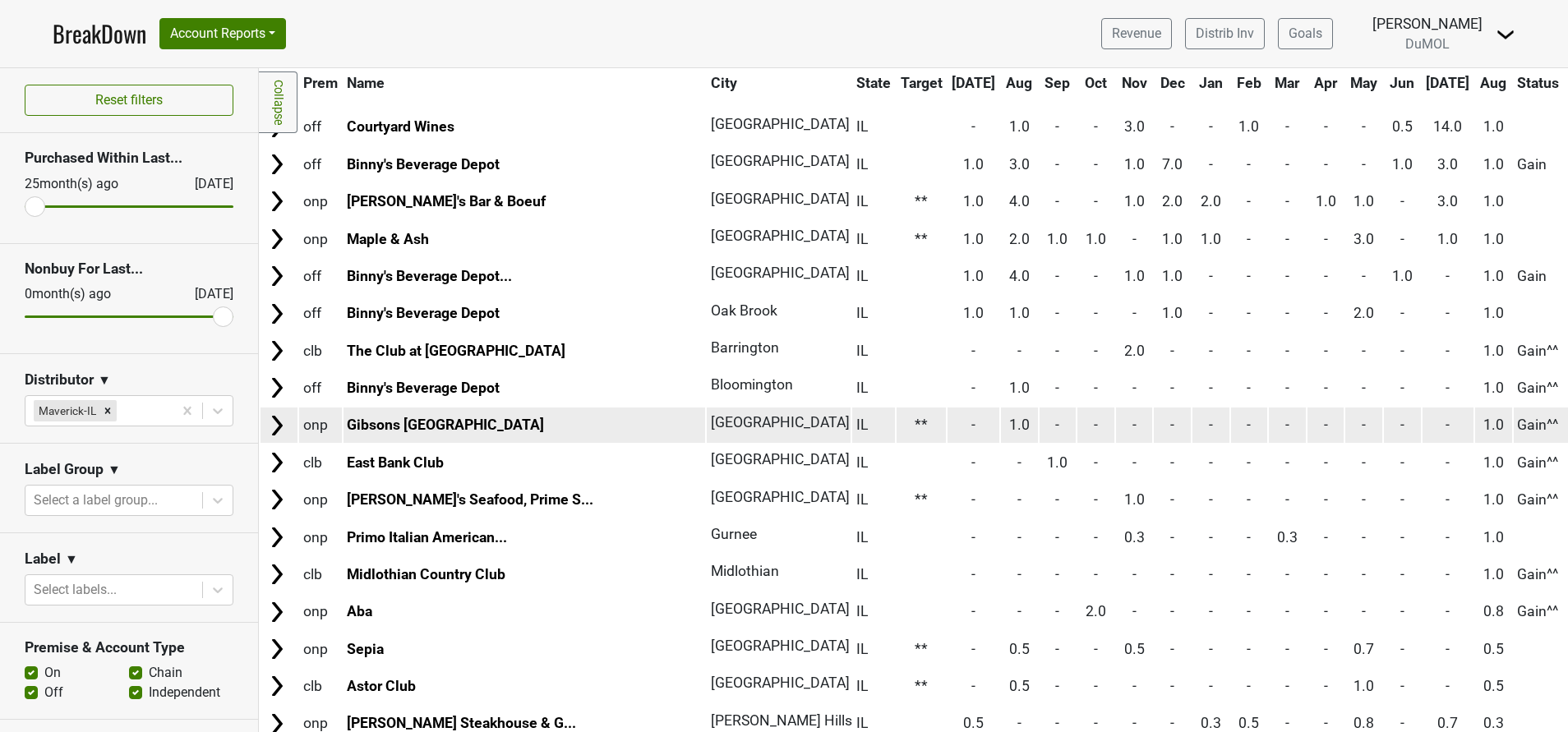
scroll to position [519, 0]
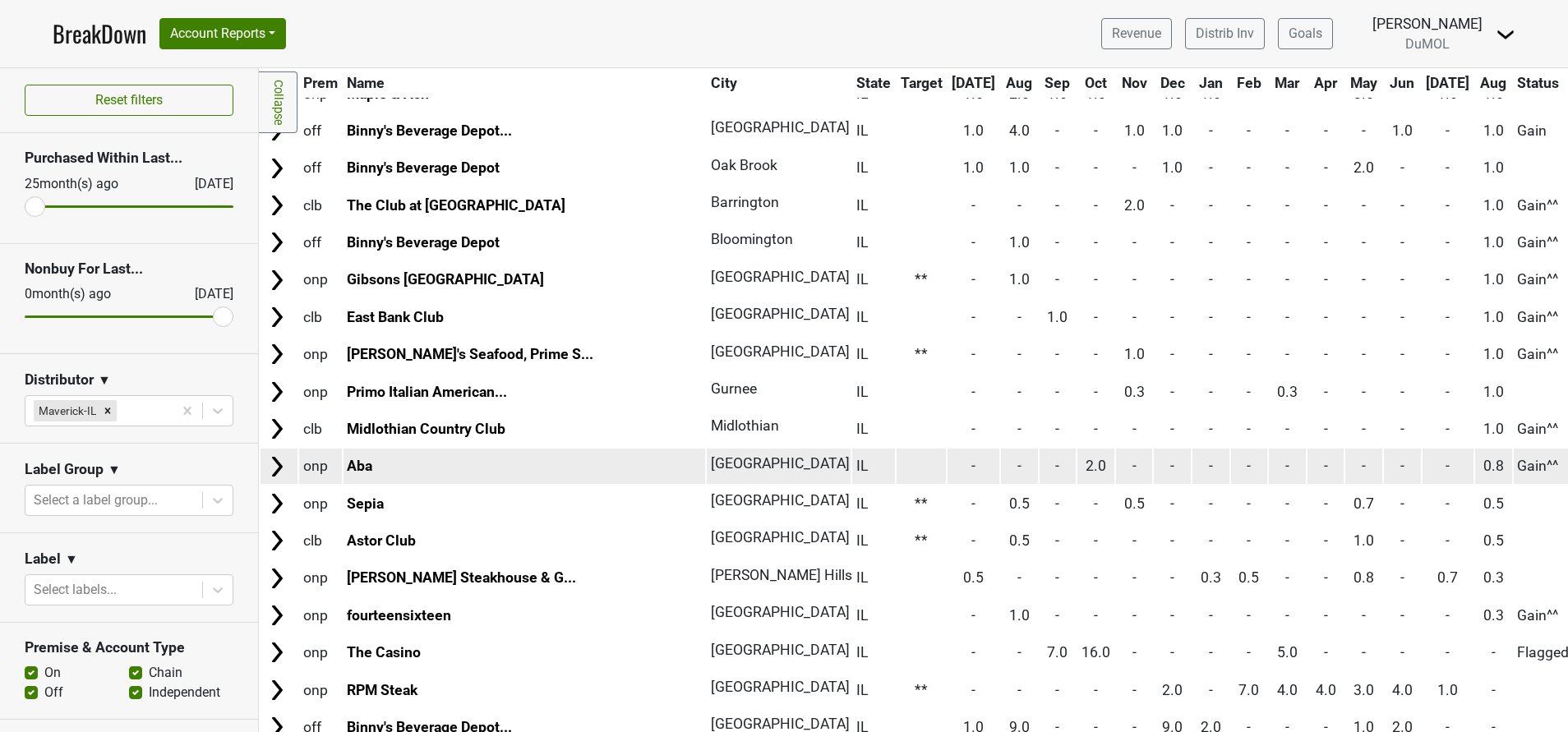
click at [281, 474] on img at bounding box center [276, 466] width 25 height 25
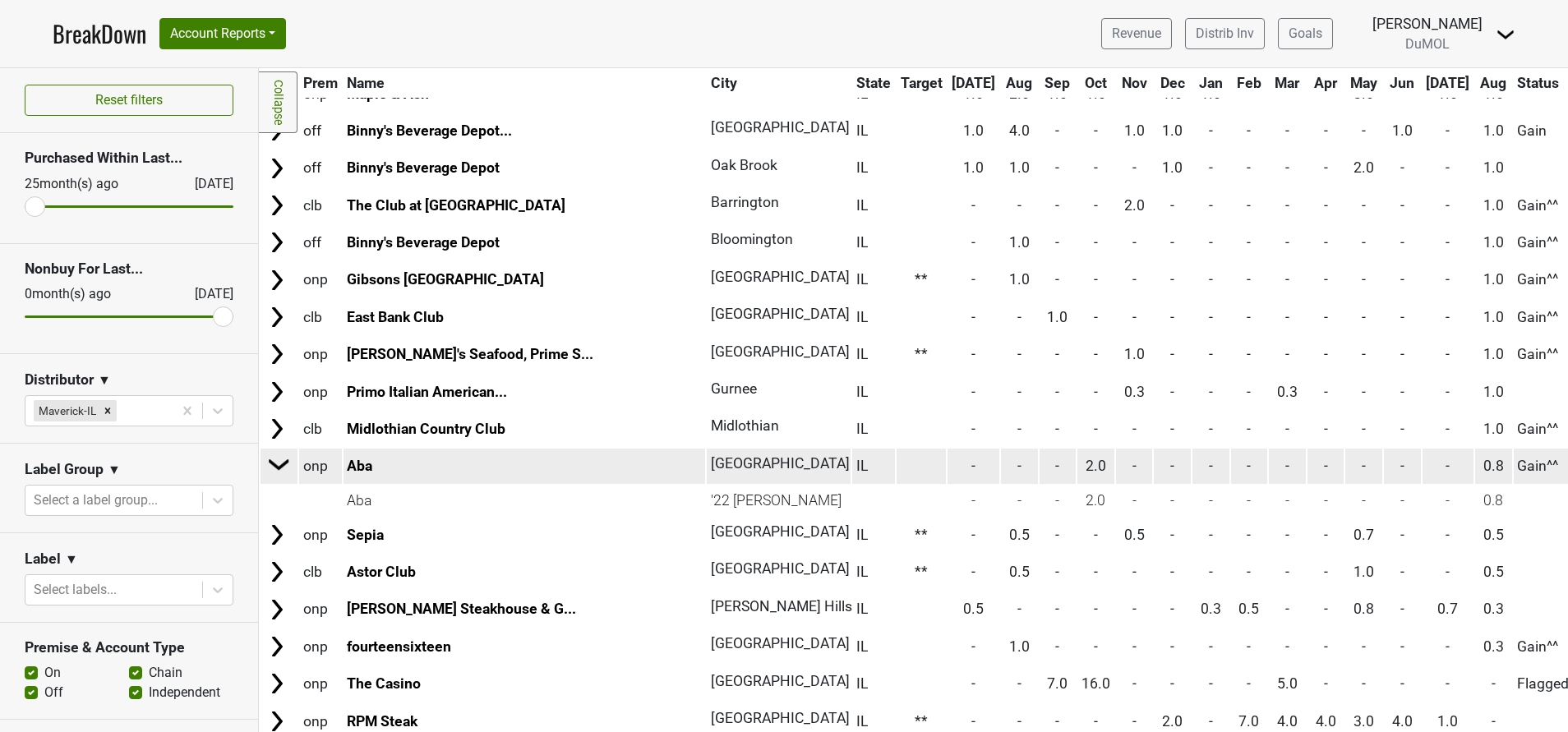
click at [281, 474] on img at bounding box center [279, 464] width 25 height 25
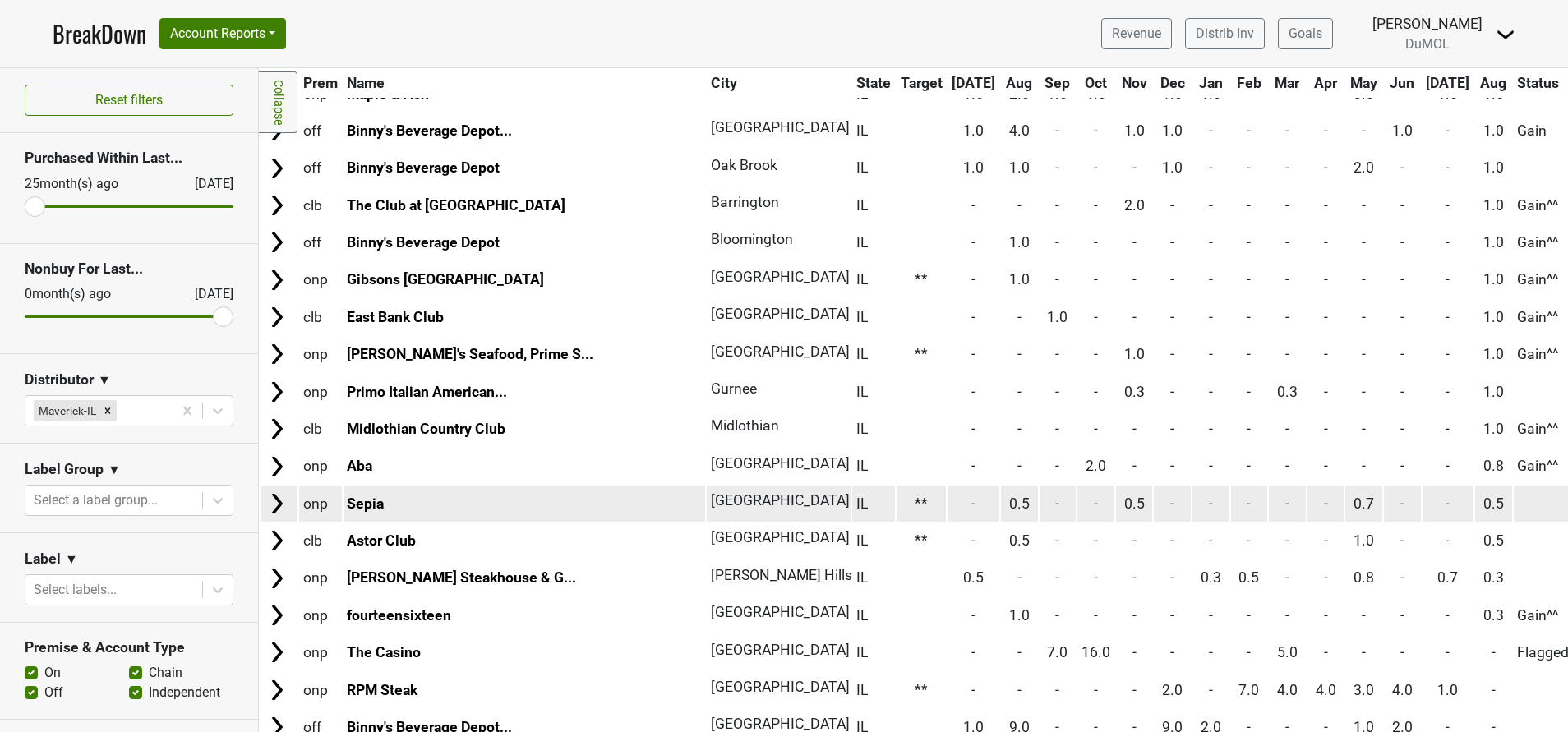
click at [282, 497] on img at bounding box center [276, 503] width 25 height 25
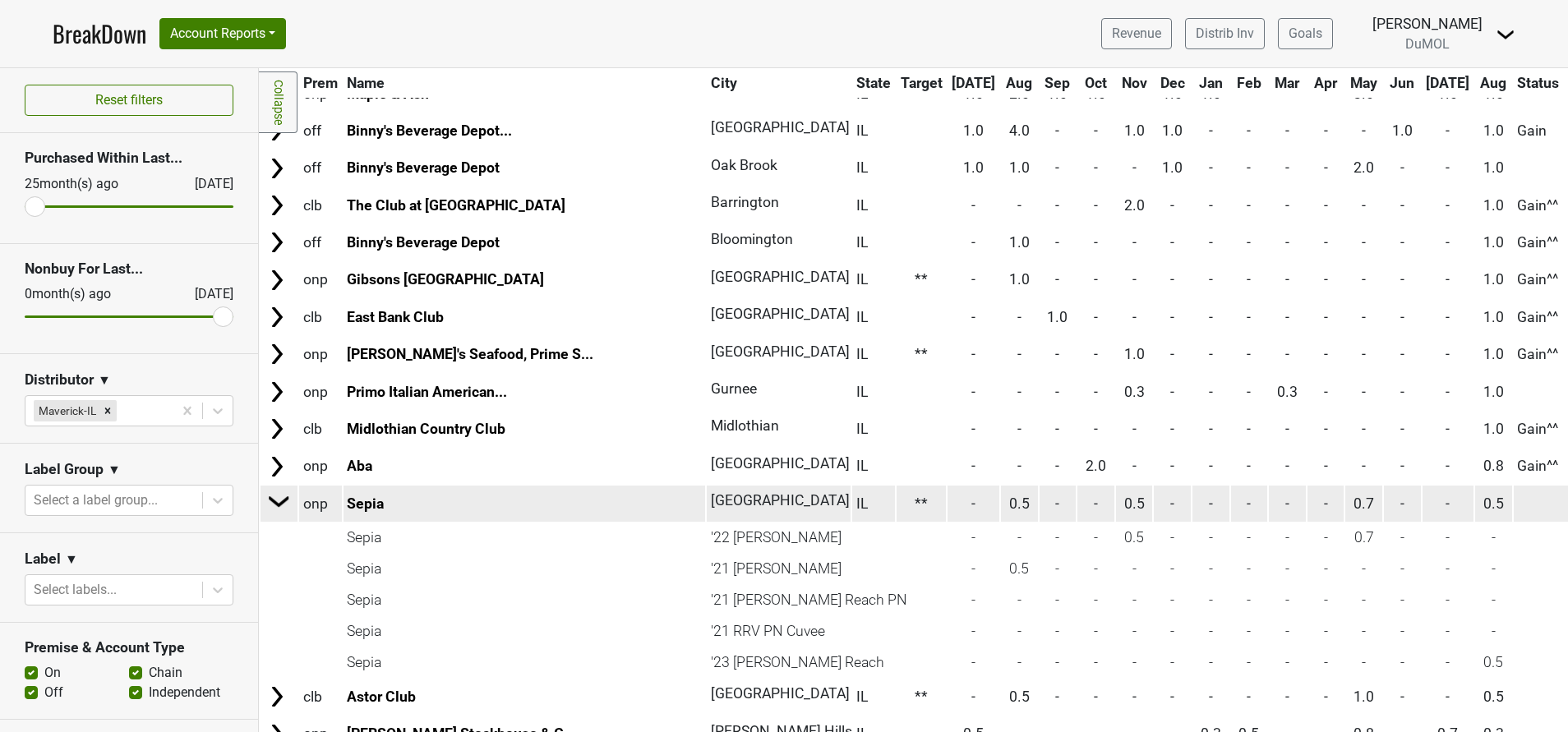
click at [282, 497] on img at bounding box center [279, 501] width 25 height 25
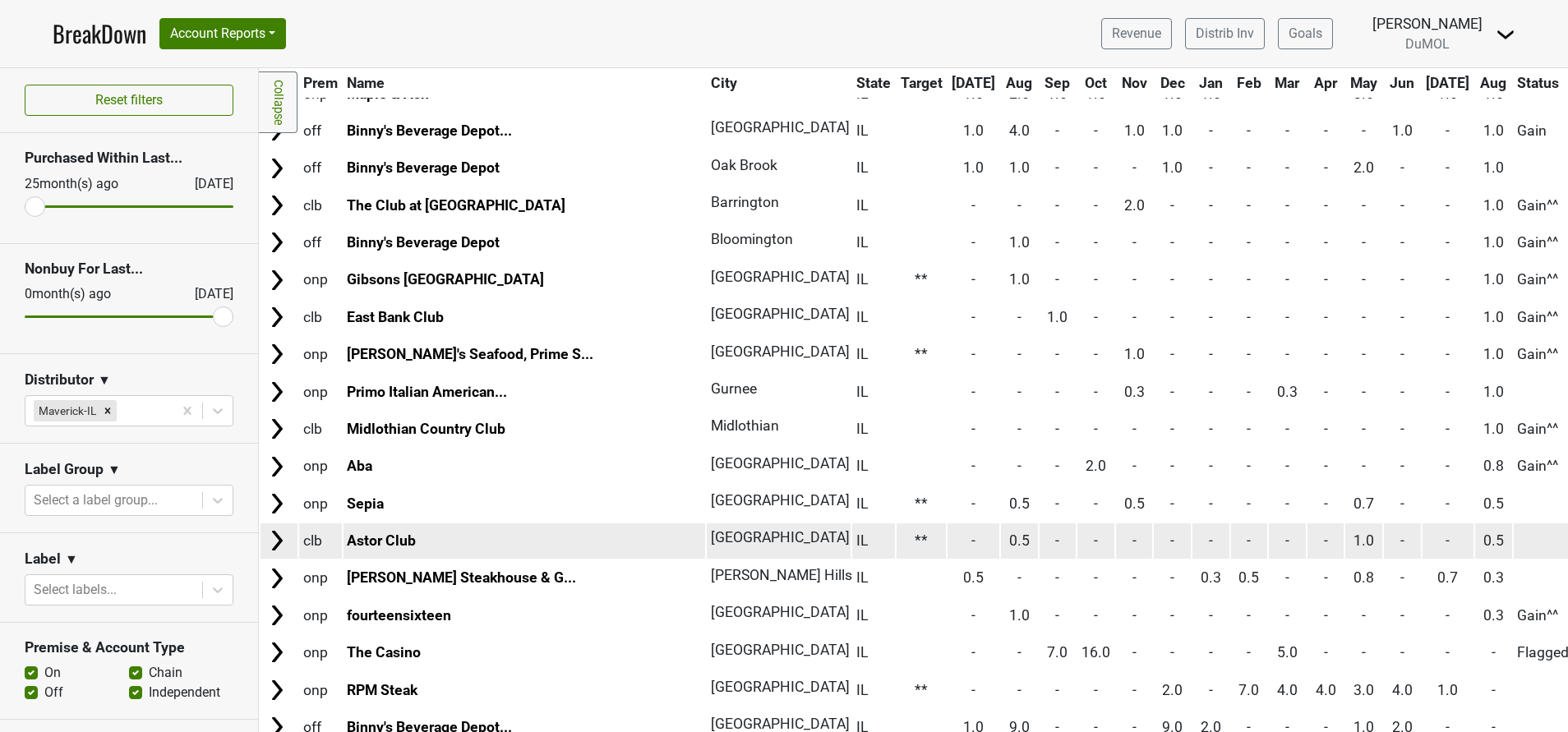
click at [275, 545] on img at bounding box center [276, 540] width 25 height 25
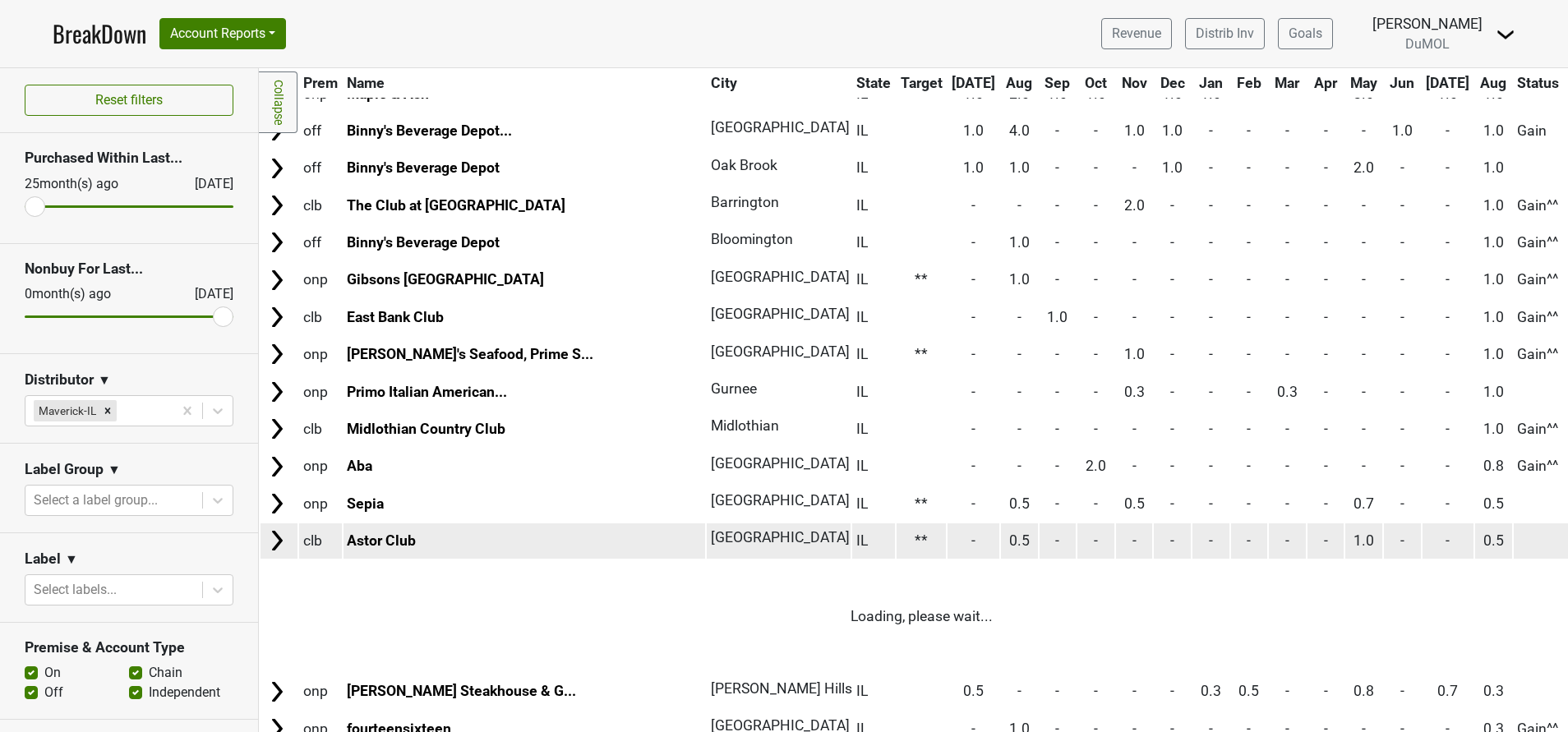
scroll to position [670, 0]
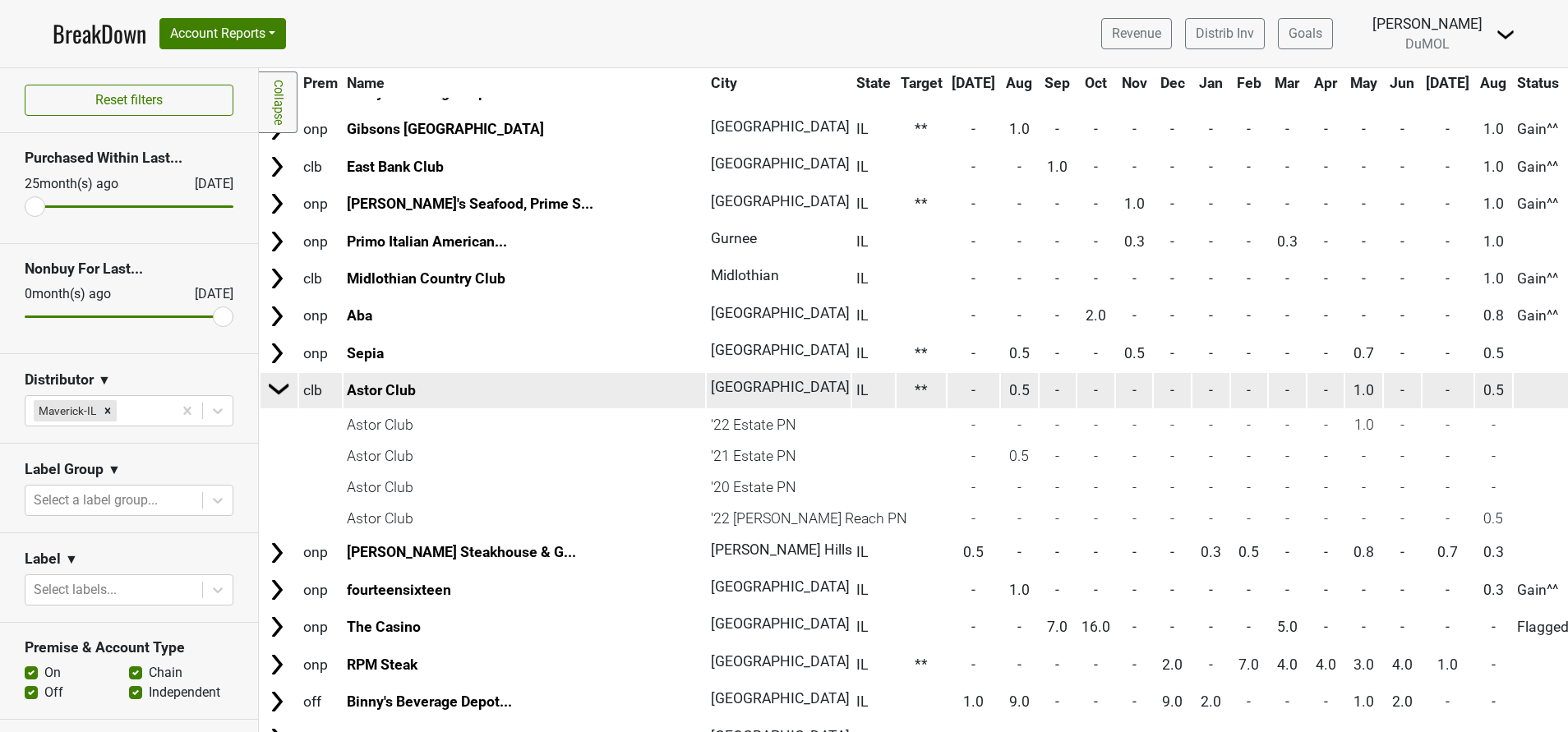
click at [275, 387] on img at bounding box center [279, 389] width 25 height 25
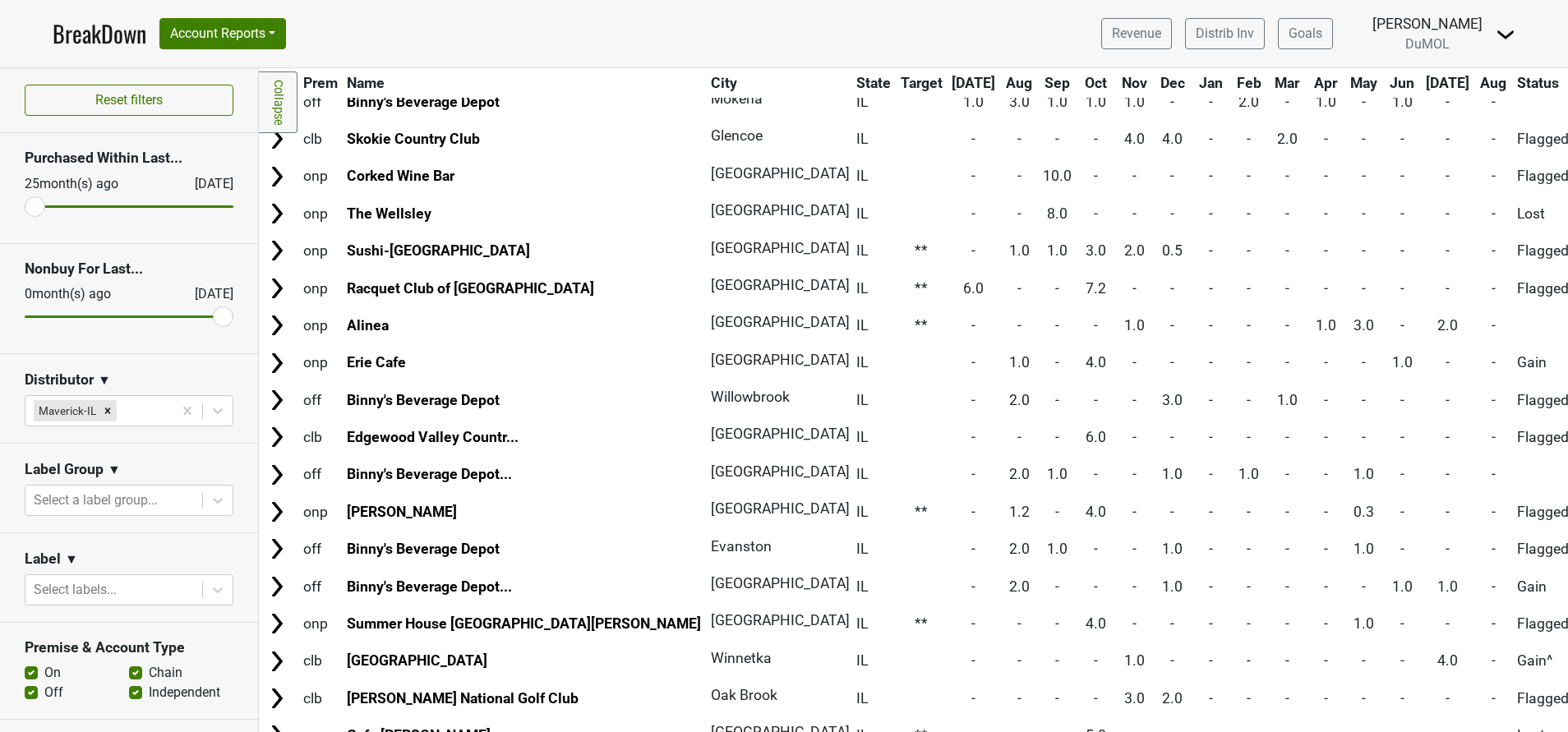
scroll to position [1518, 0]
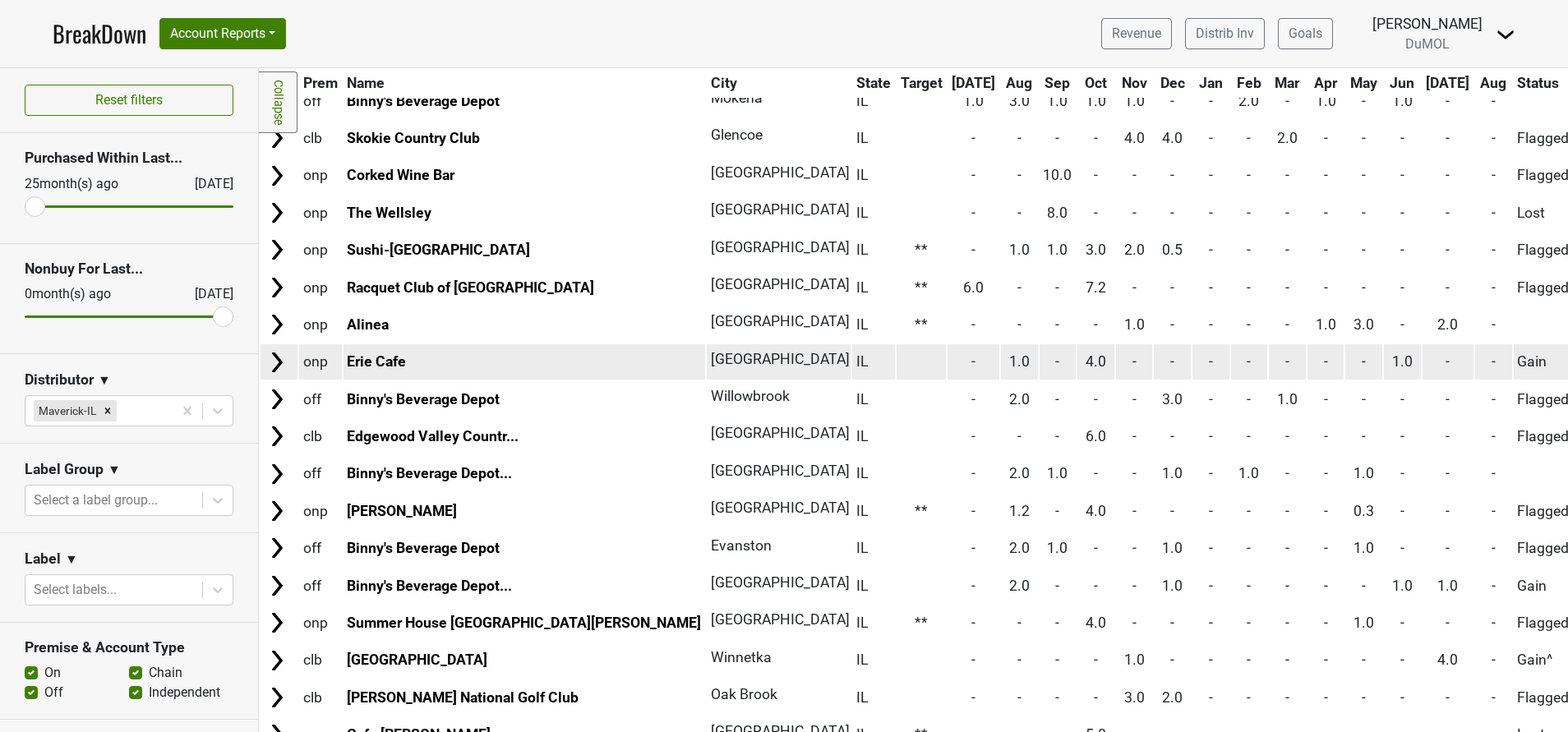
click at [277, 368] on img at bounding box center [276, 362] width 25 height 25
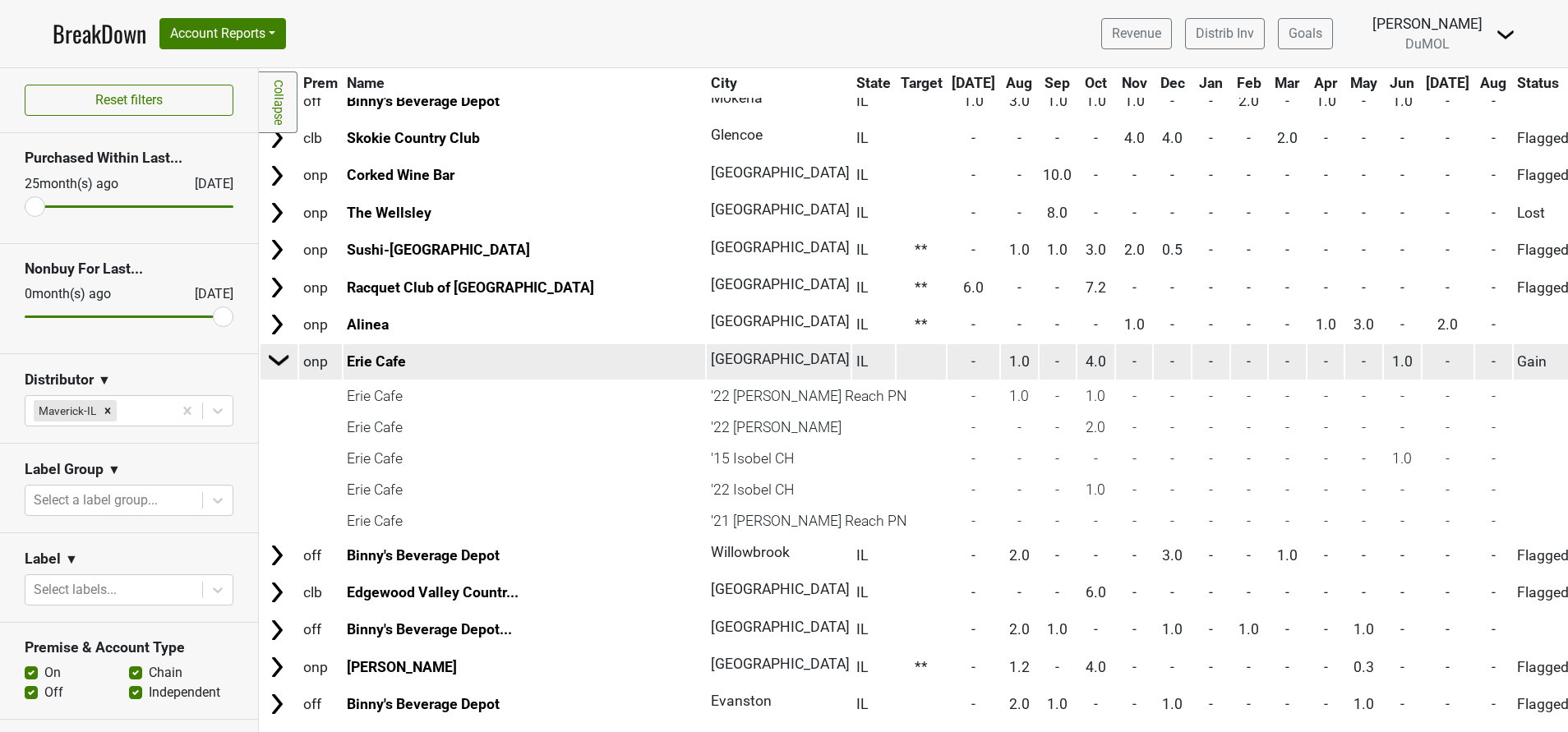
click at [282, 360] on img at bounding box center [279, 360] width 25 height 25
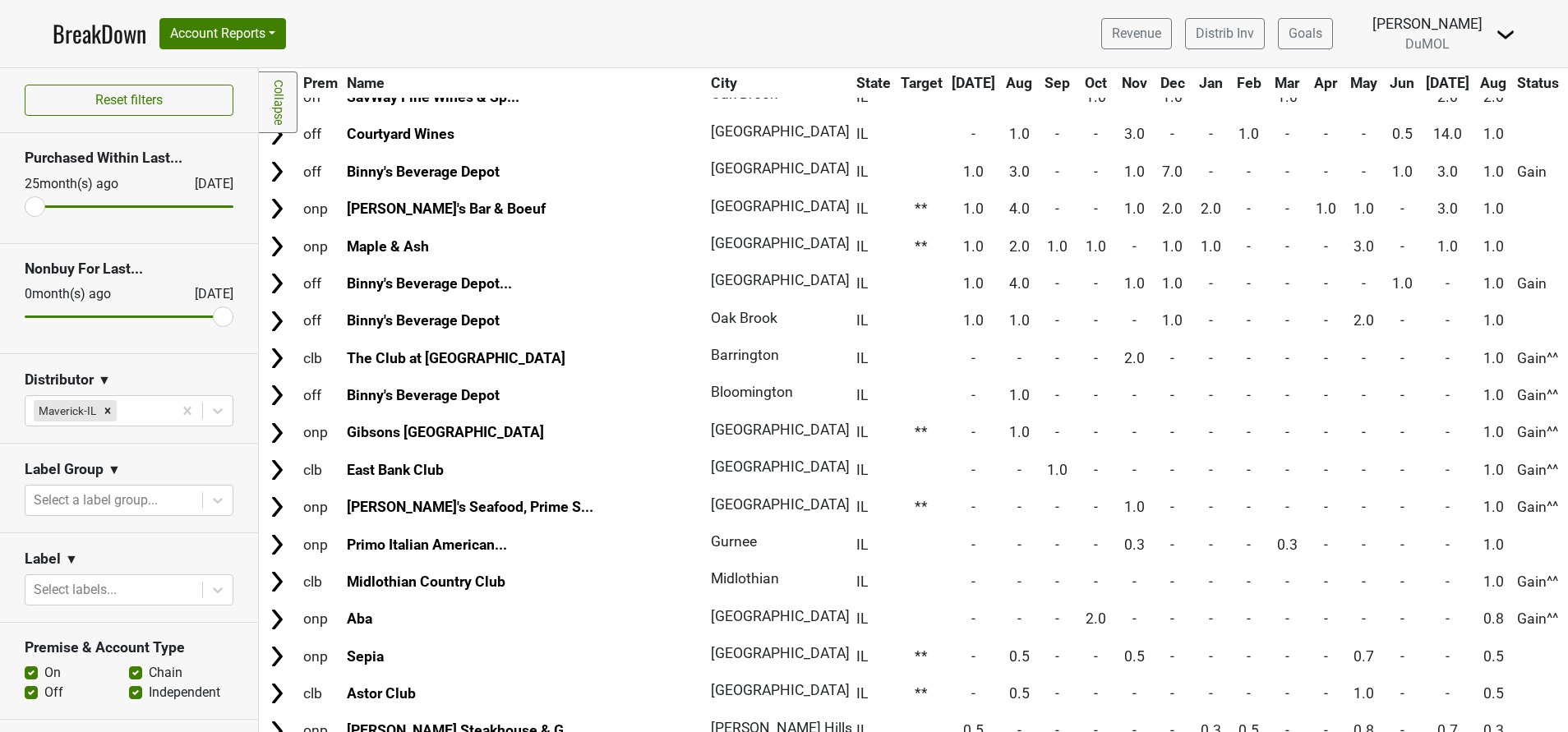
scroll to position [0, 0]
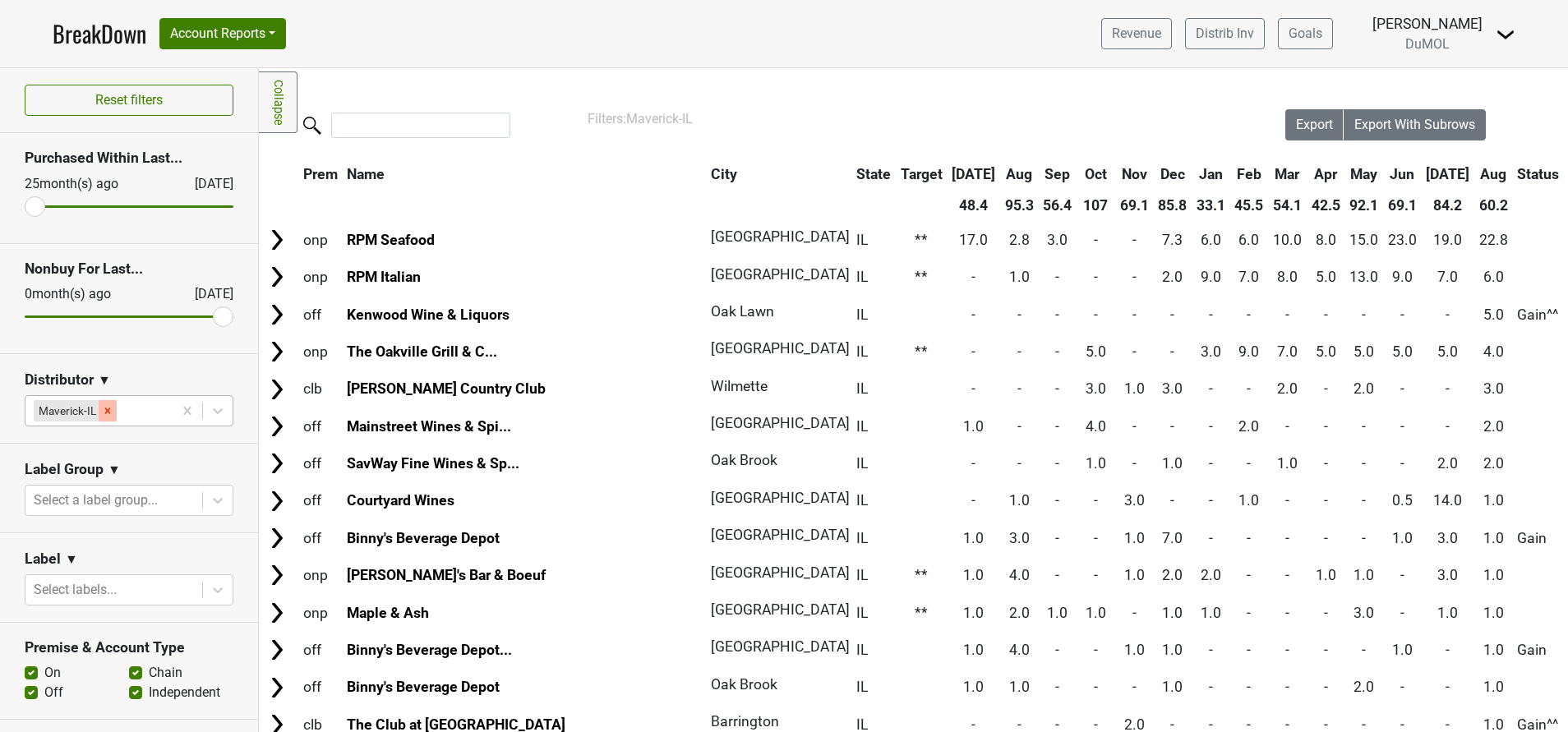
click at [111, 405] on icon "Remove Maverick-IL" at bounding box center [108, 411] width 12 height 12
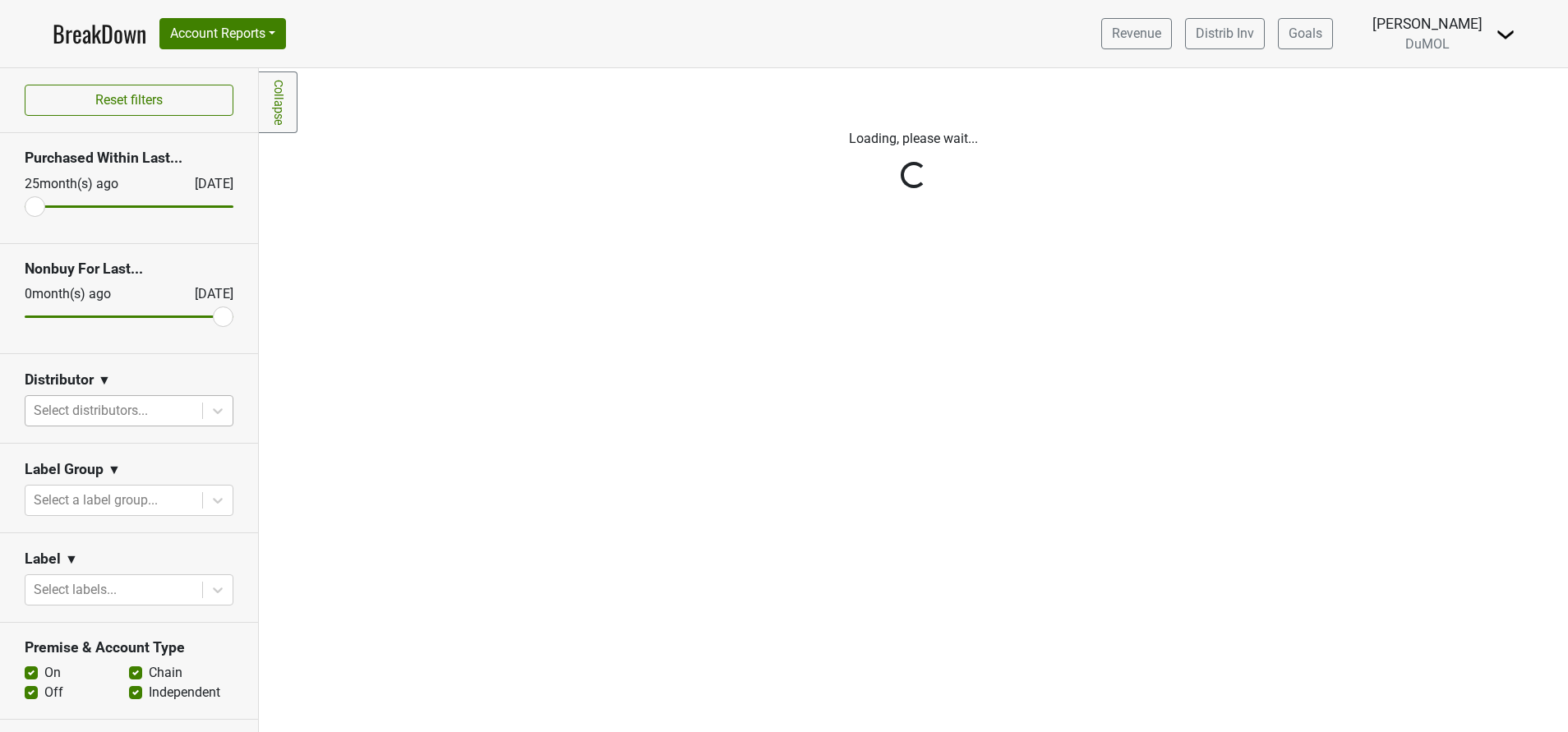
click at [205, 410] on div "Reset filters Purchased Within Last... [DATE] [DATE] Nonbuy For Last... [DATE] …" at bounding box center [129, 400] width 258 height 664
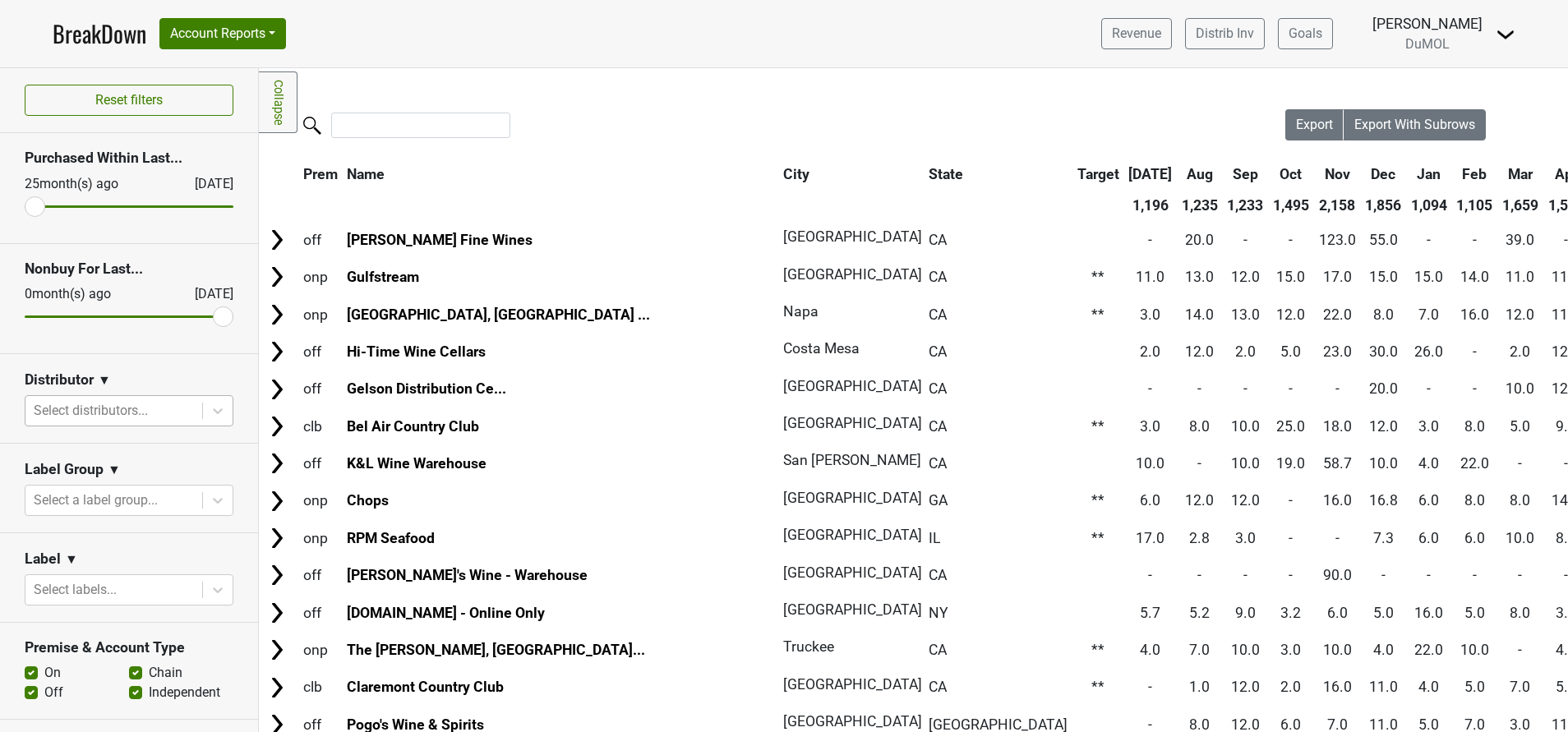
click at [134, 410] on div at bounding box center [114, 411] width 160 height 23
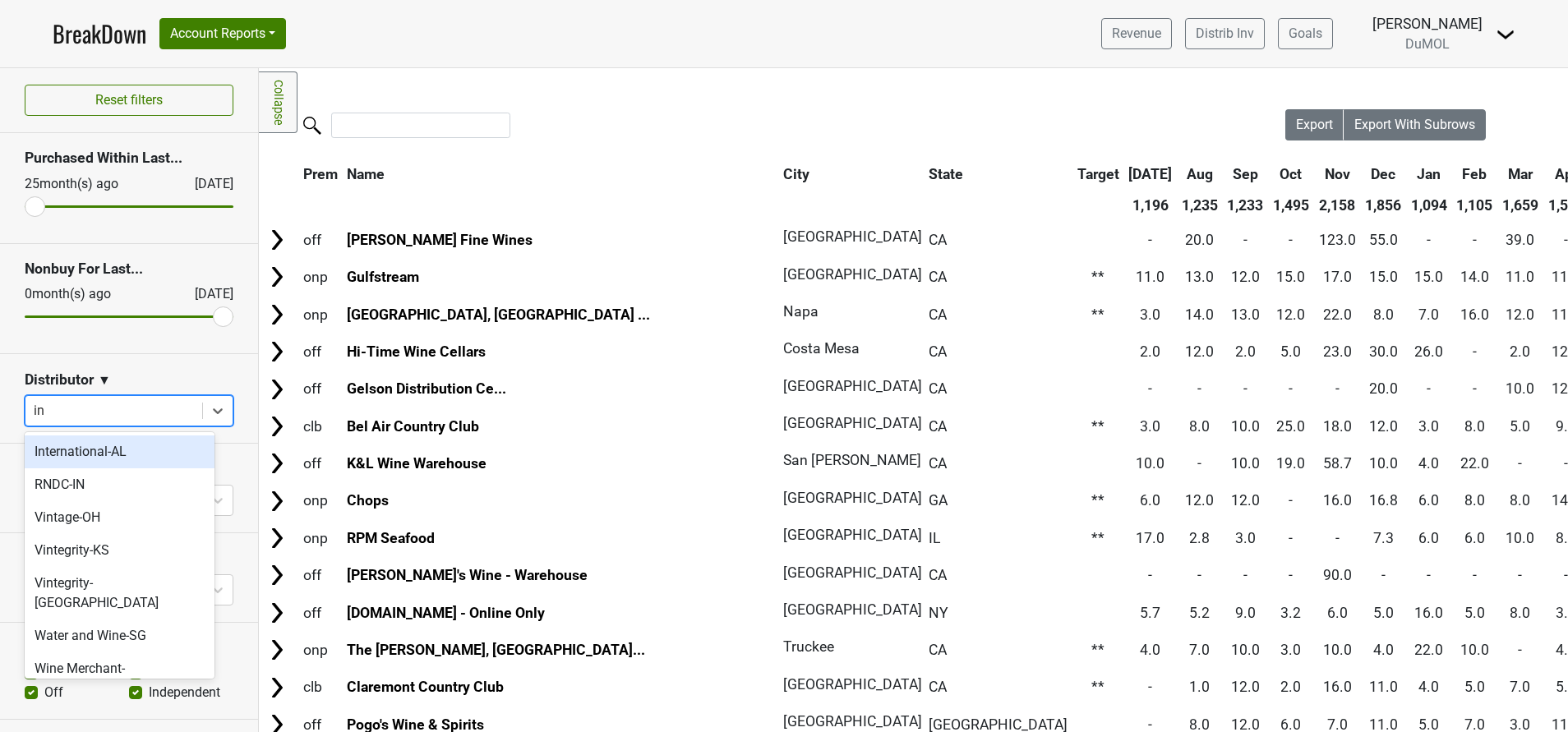
type input "int"
click at [123, 450] on div "International-AL" at bounding box center [119, 451] width 190 height 33
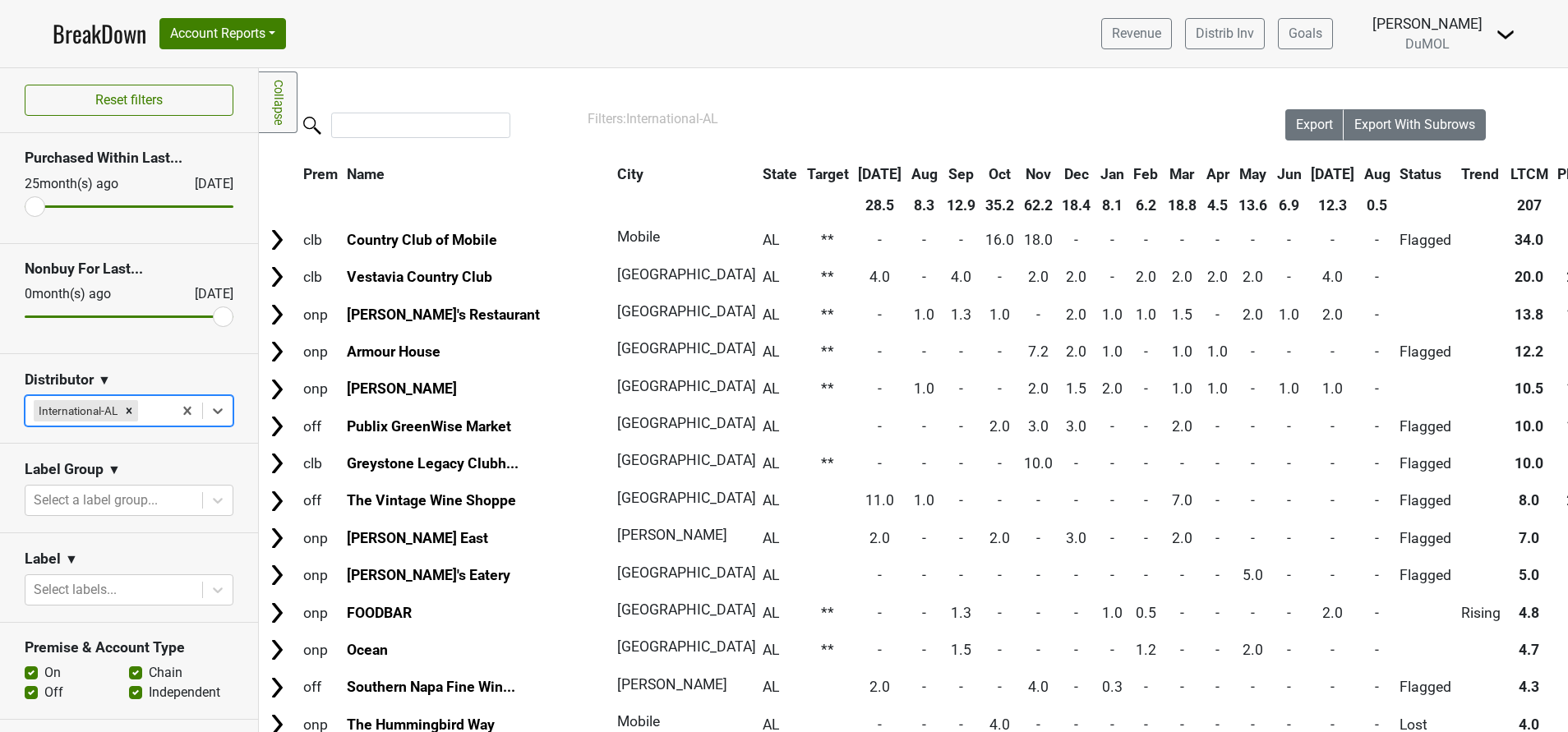
click at [1361, 171] on th "Aug" at bounding box center [1378, 174] width 35 height 30
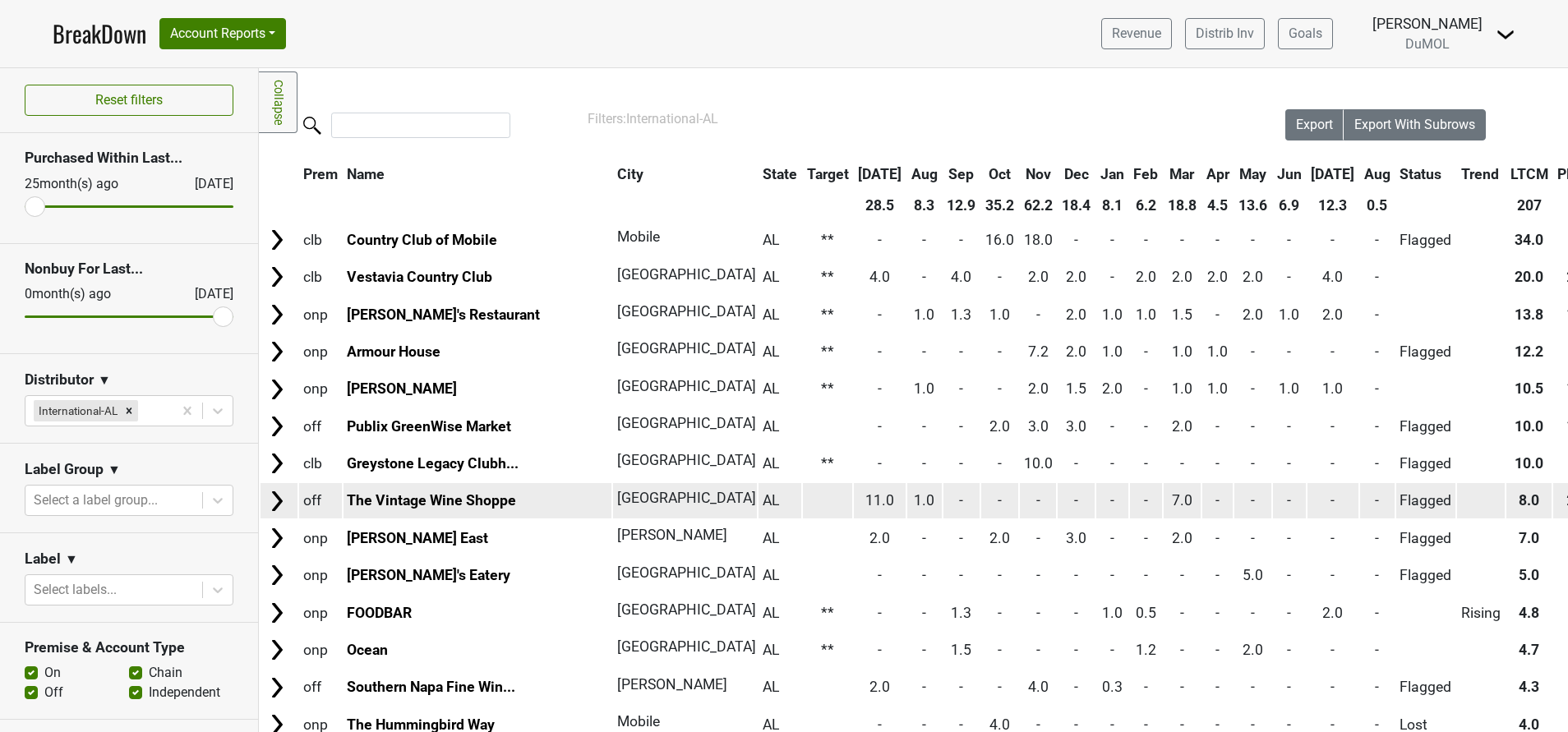
click at [280, 502] on img at bounding box center [276, 501] width 25 height 25
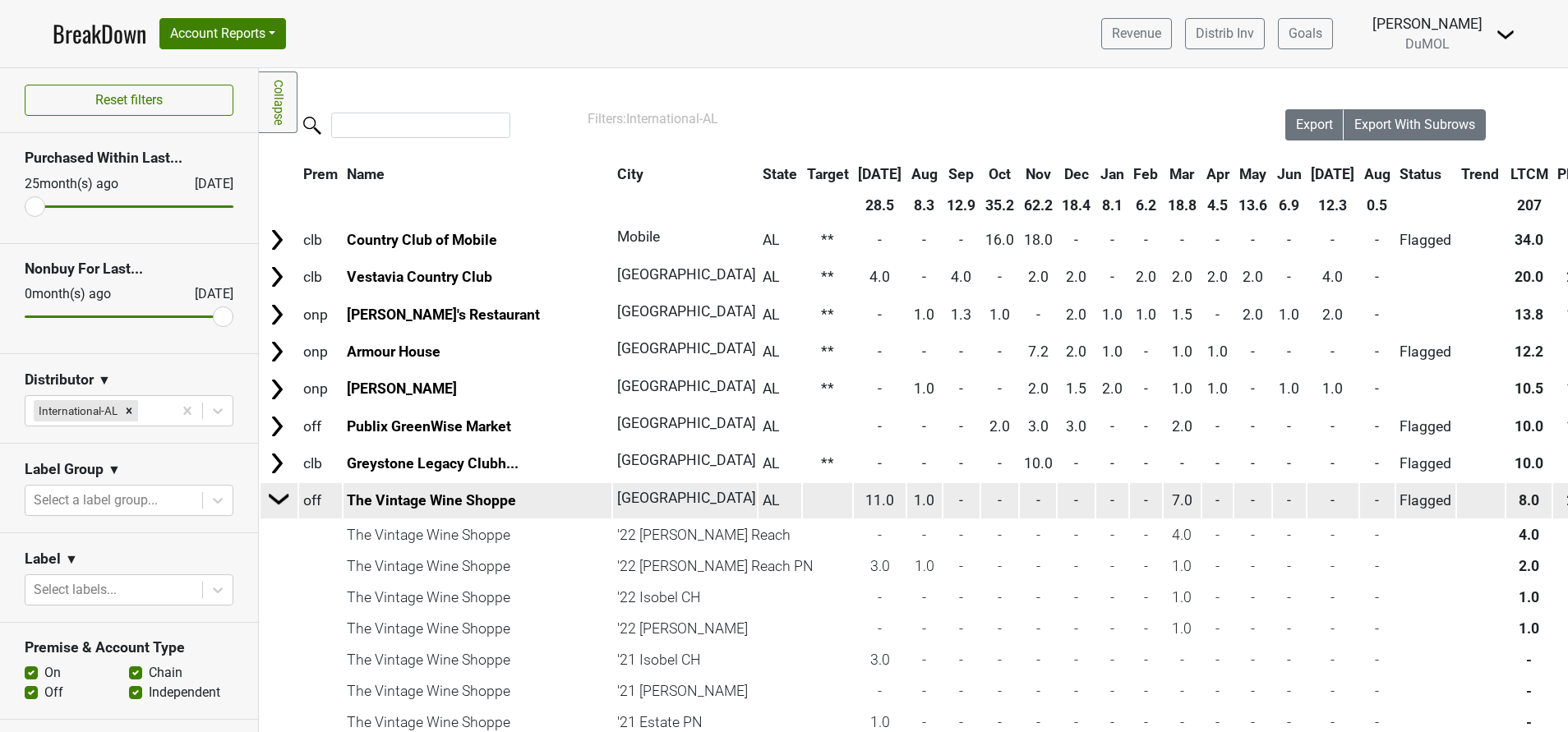
click at [280, 502] on img at bounding box center [279, 498] width 25 height 25
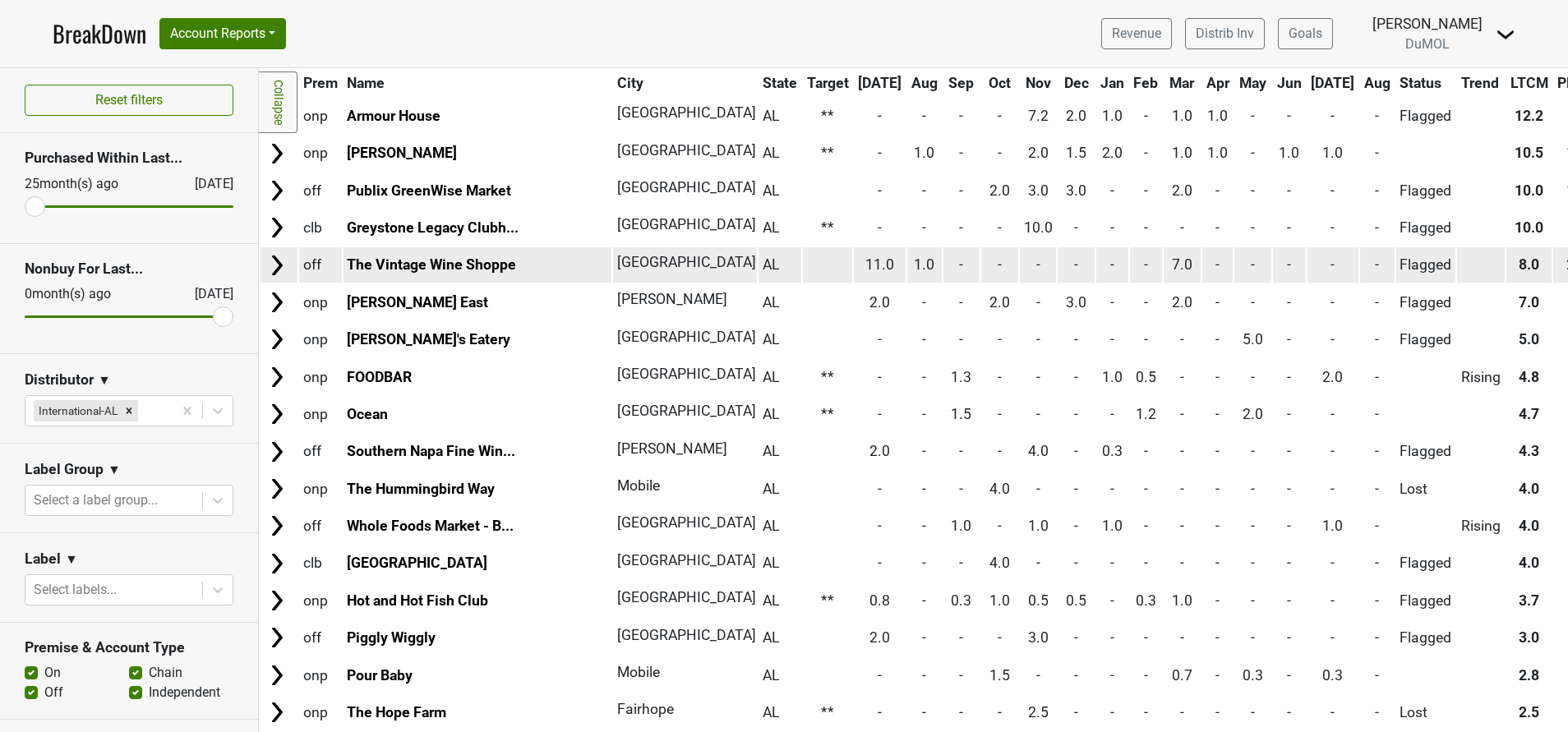
scroll to position [236, 0]
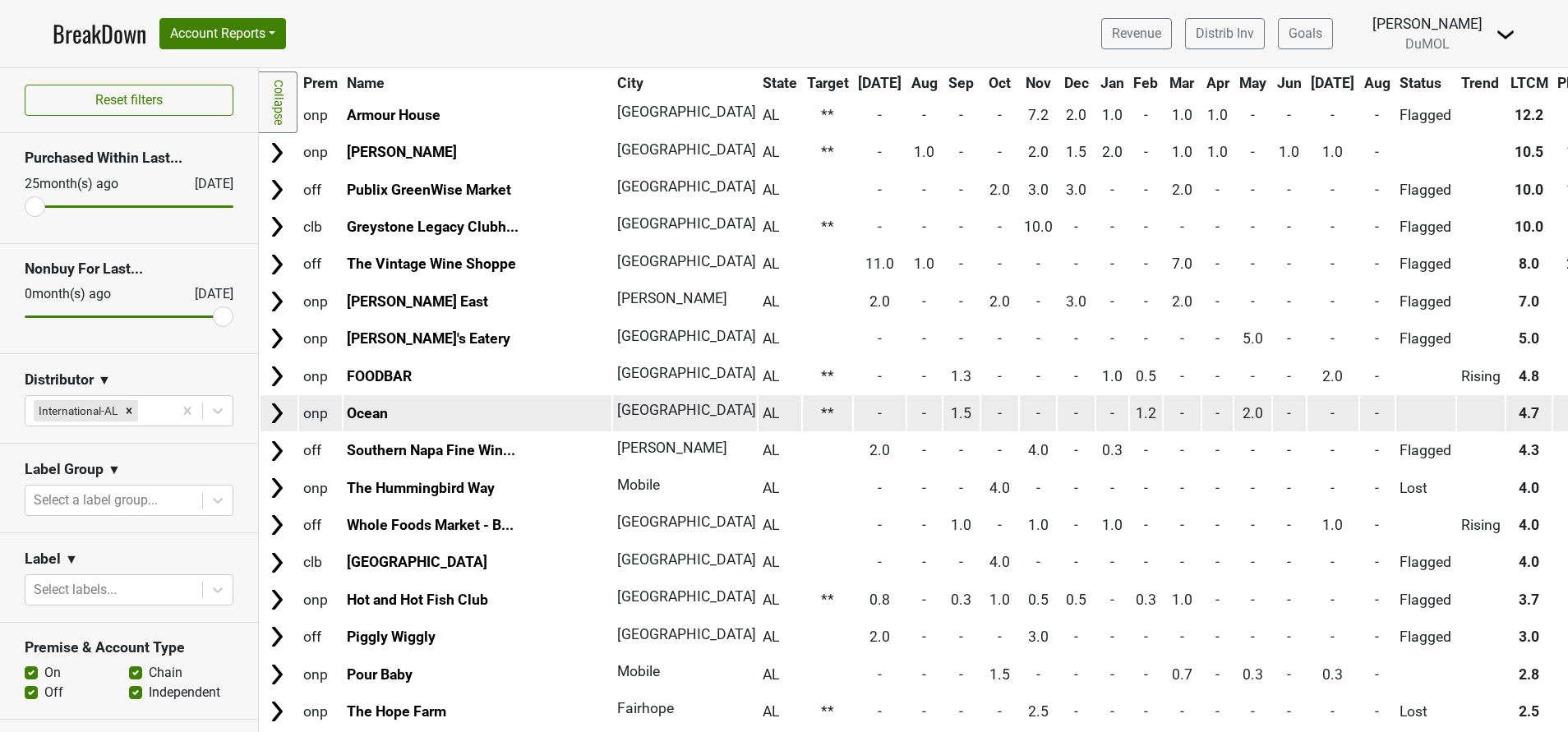
click at [264, 406] on img at bounding box center [276, 413] width 25 height 25
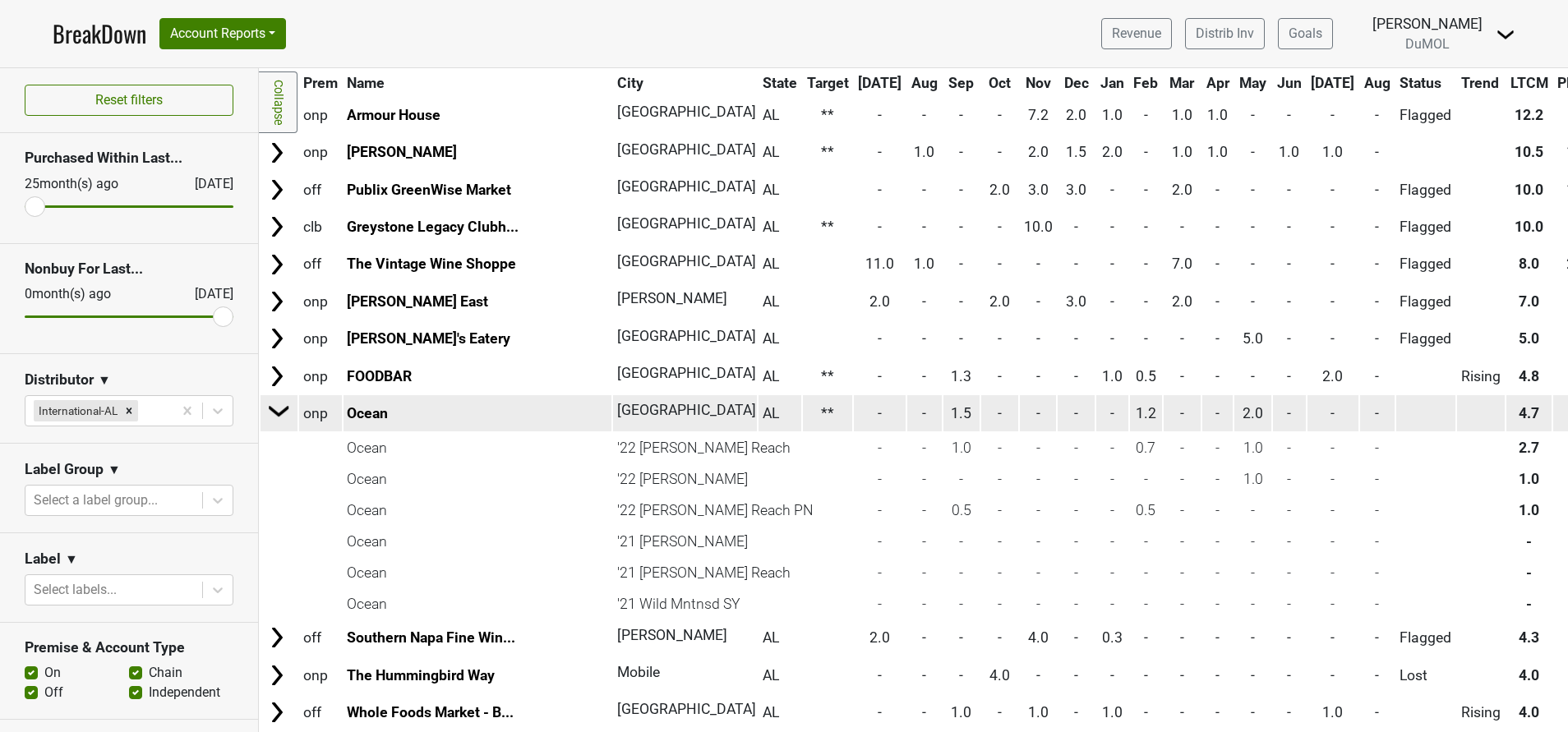
click at [264, 406] on td at bounding box center [279, 413] width 36 height 37
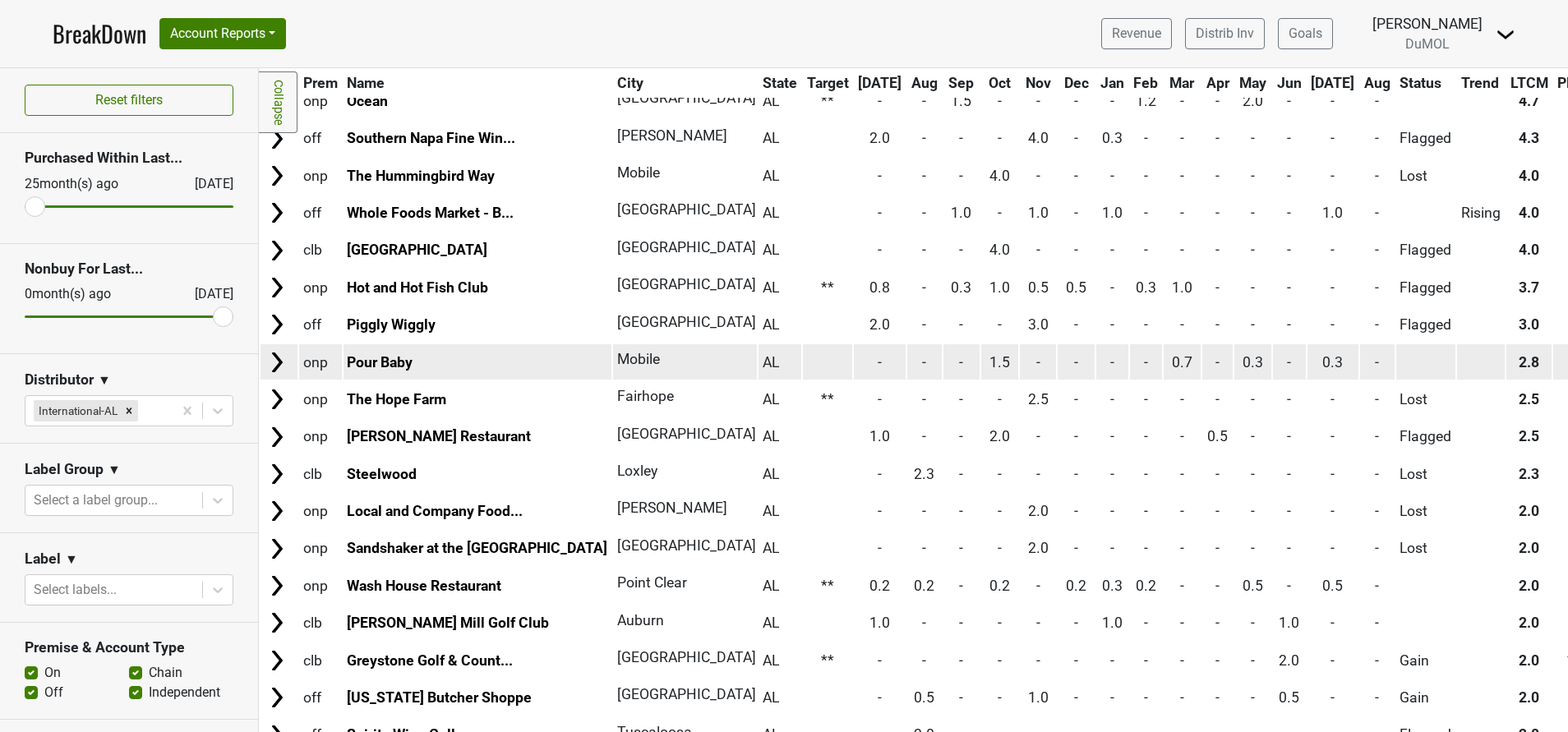
scroll to position [0, 0]
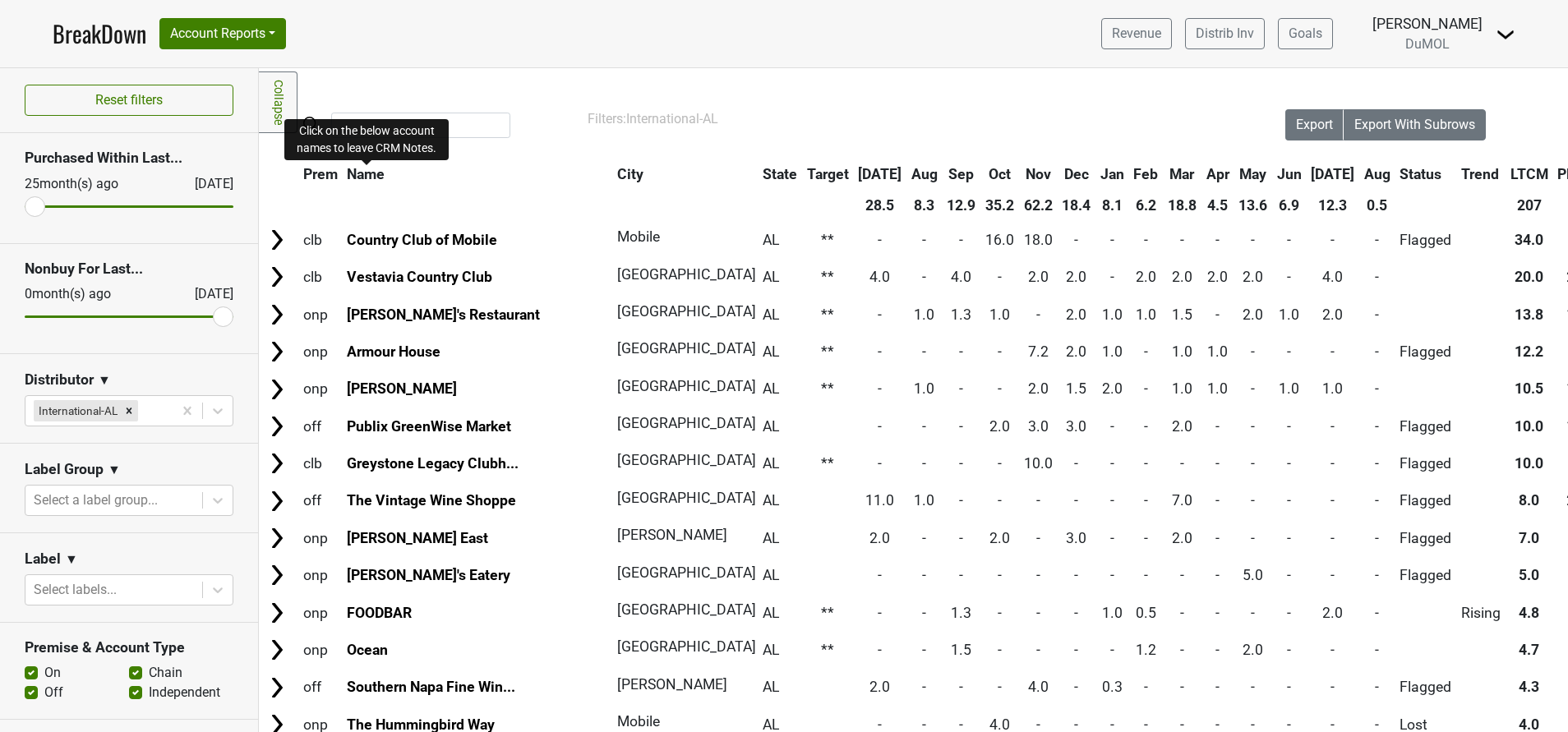
click at [364, 177] on span "Name" at bounding box center [366, 173] width 37 height 16
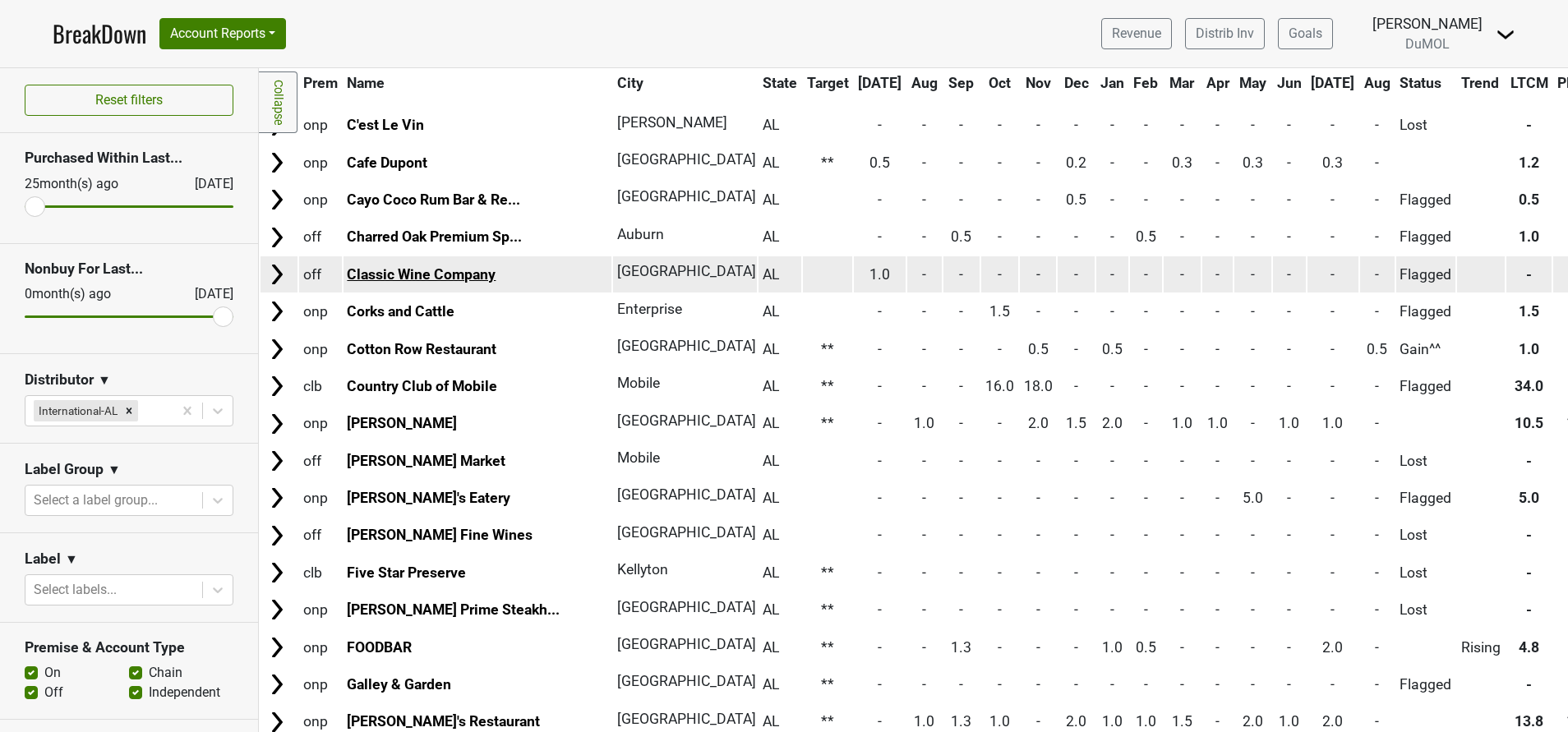
scroll to position [263, 0]
